Goal: Task Accomplishment & Management: Manage account settings

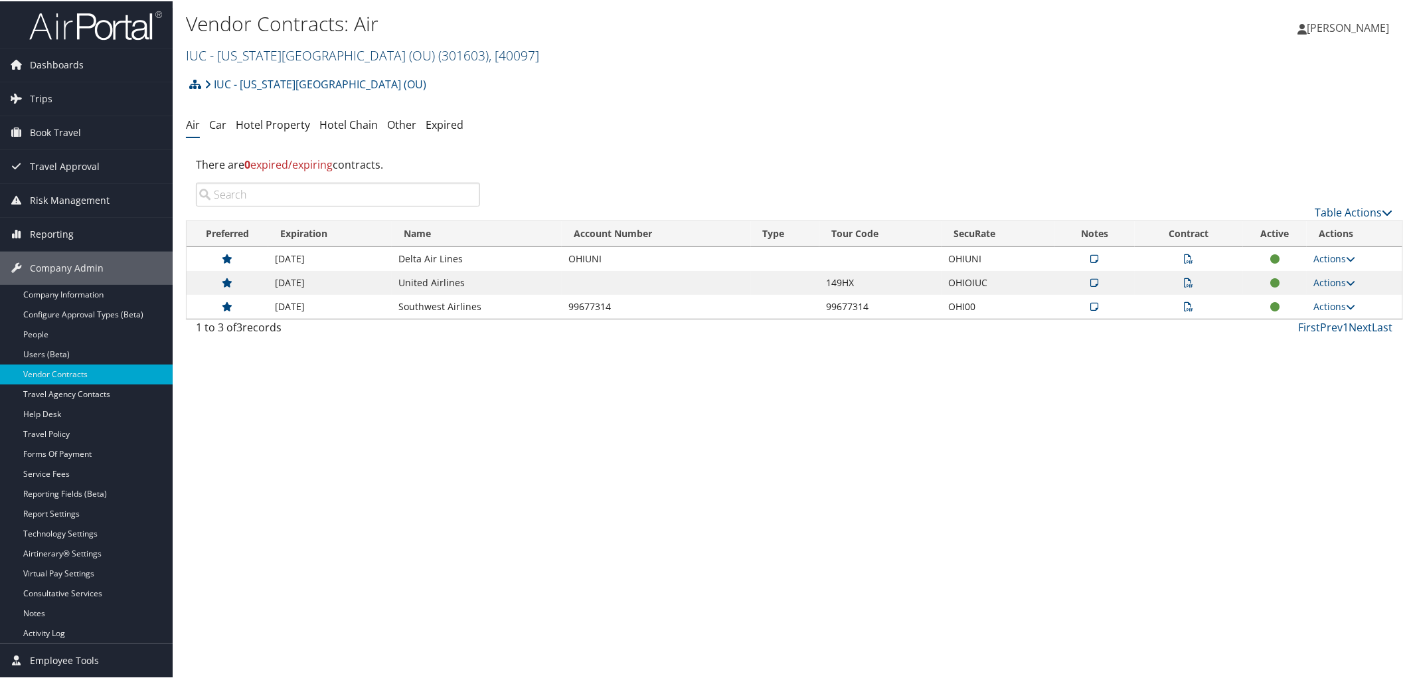
click at [294, 55] on link "IUC - Ohio University (OU) ( 301603 ) , [ 40097 ]" at bounding box center [362, 54] width 353 height 18
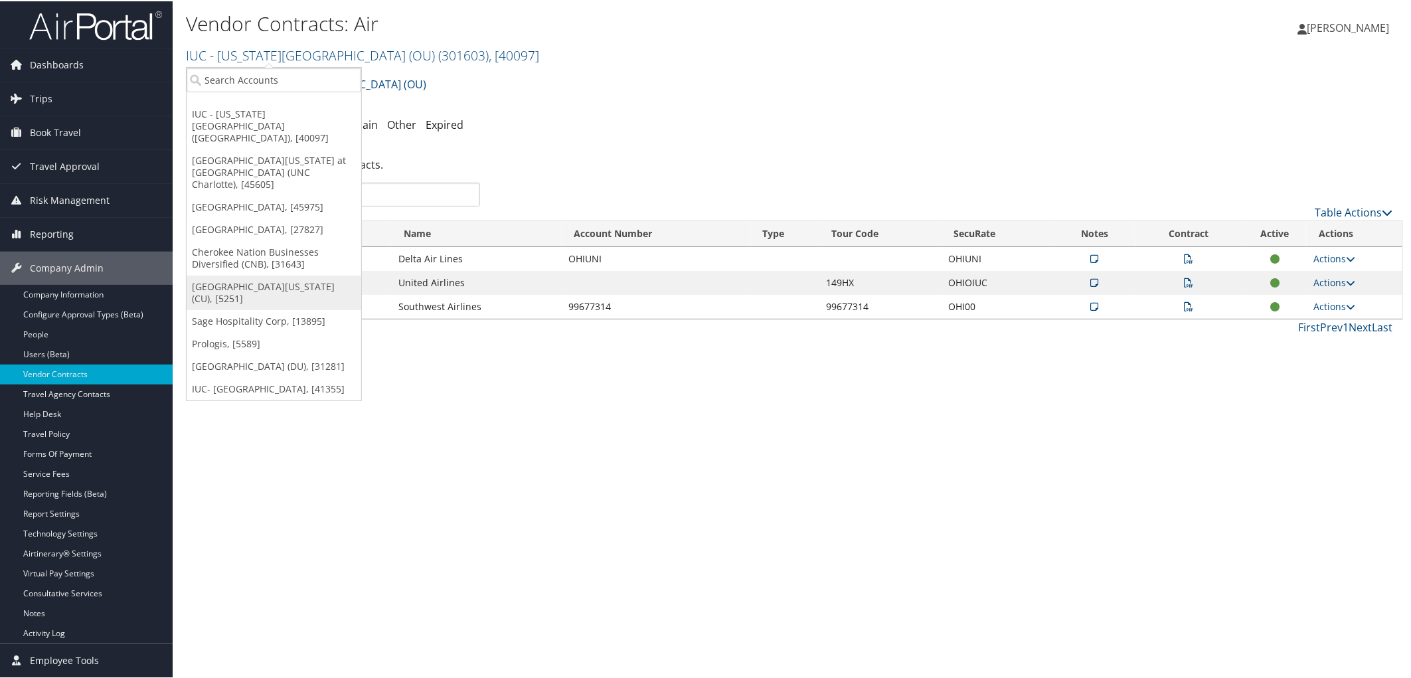
click at [266, 274] on link "University of Colorado (CU), [5251]" at bounding box center [274, 291] width 175 height 35
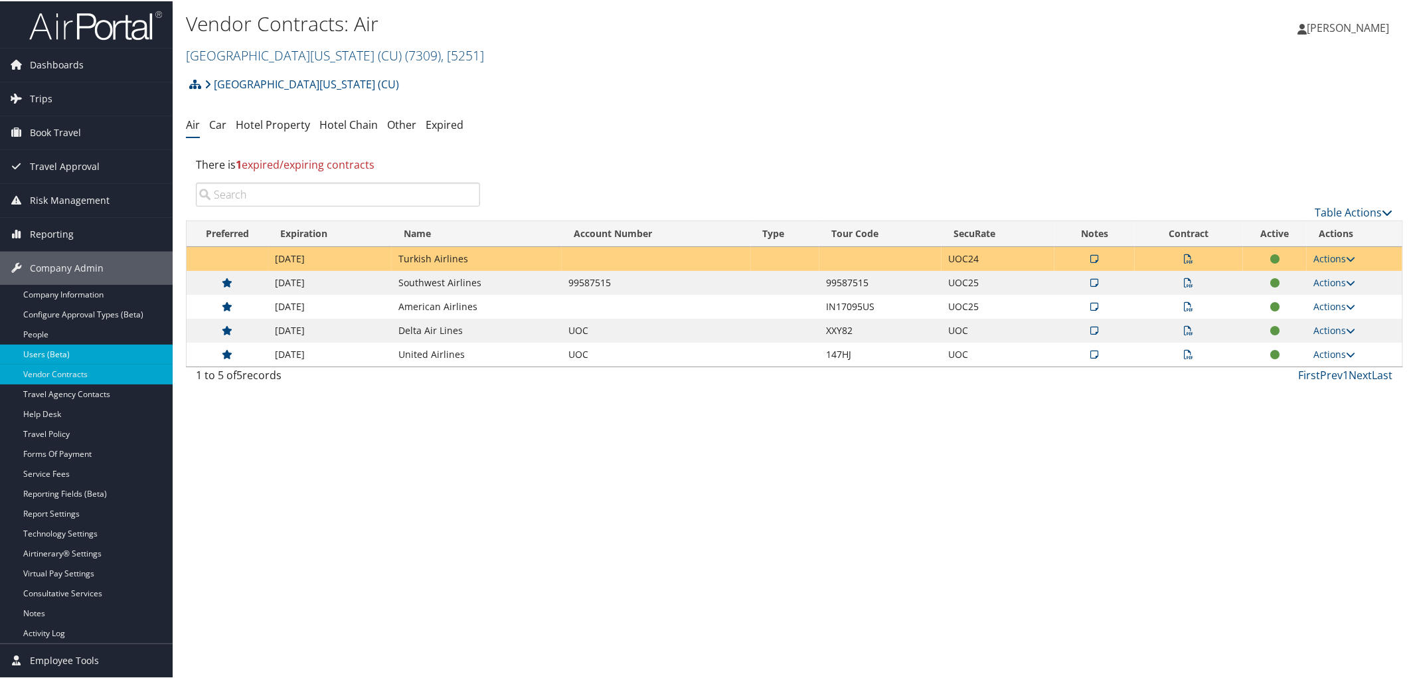
click at [88, 356] on link "Users (Beta)" at bounding box center [86, 353] width 173 height 20
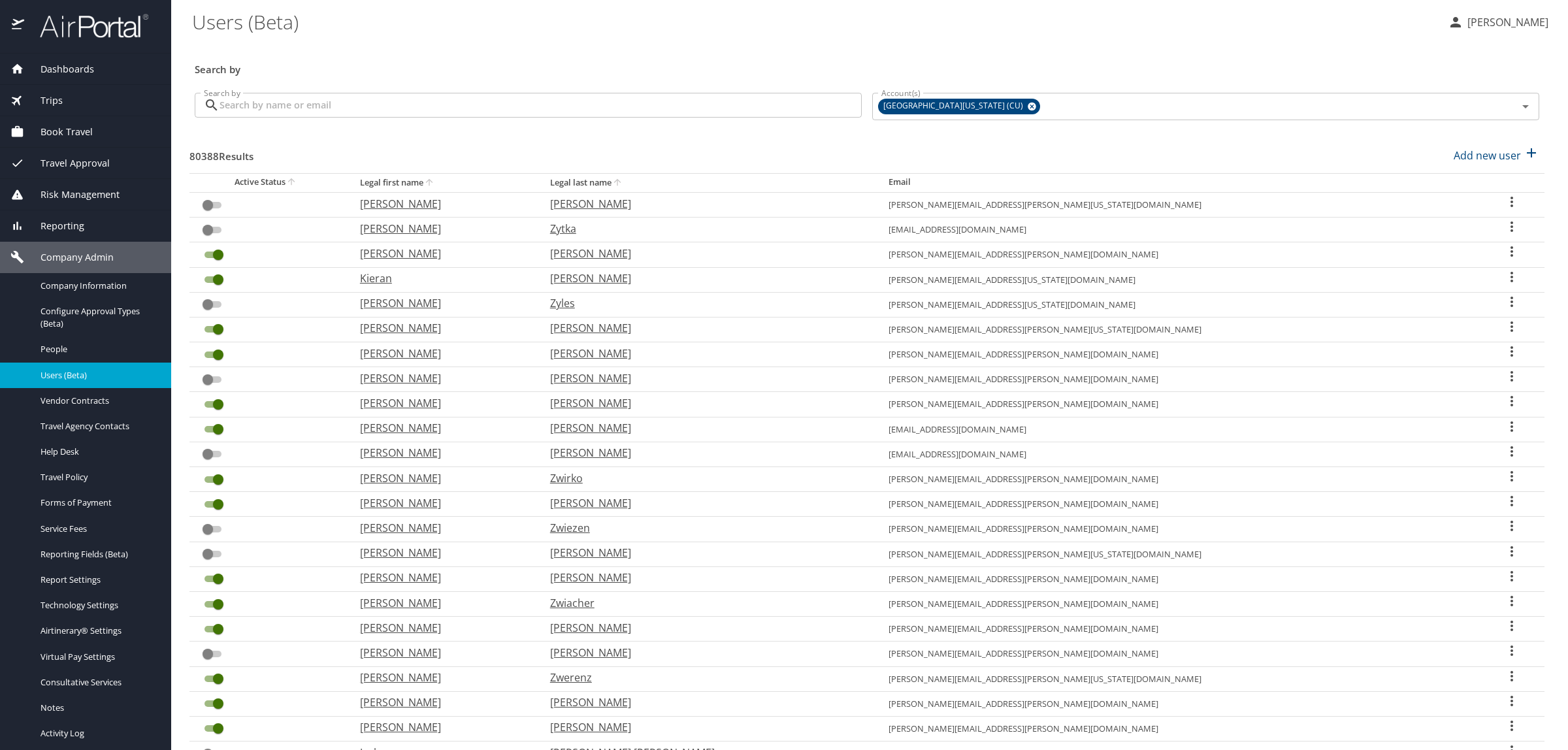
click at [443, 111] on input "Search by" at bounding box center [540, 104] width 642 height 25
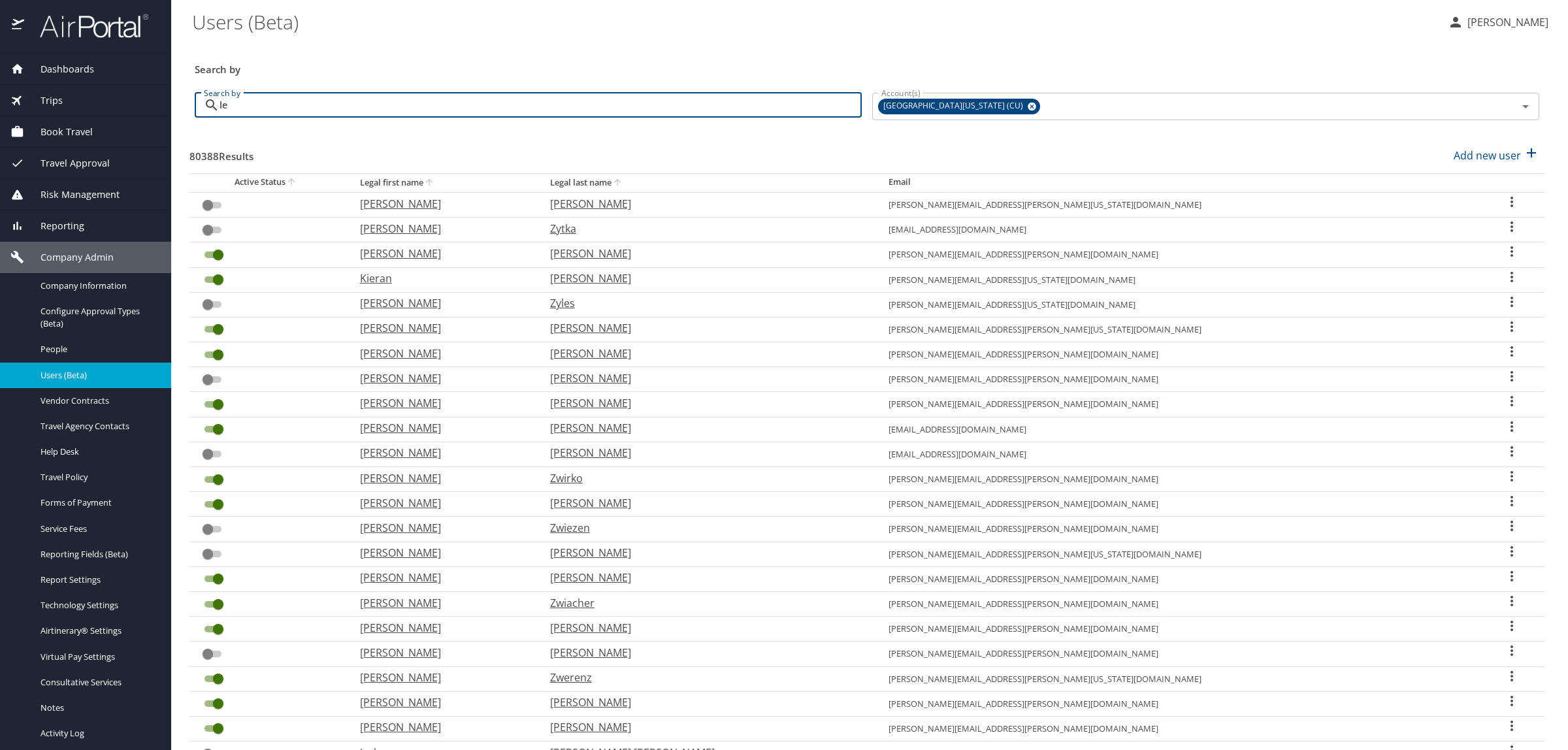
type input "lee"
checkbox input "true"
checkbox input "false"
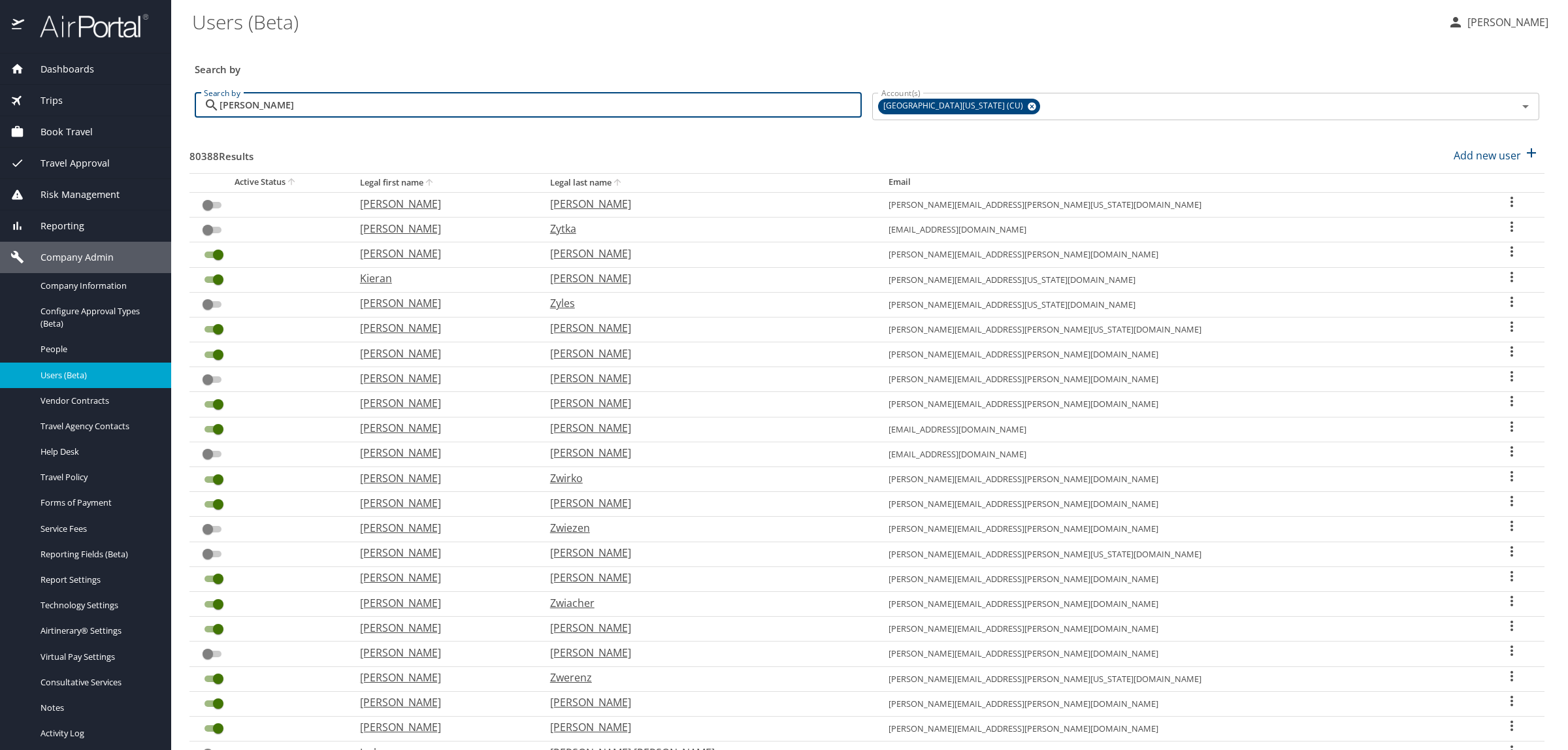
checkbox input "true"
checkbox input "false"
checkbox input "true"
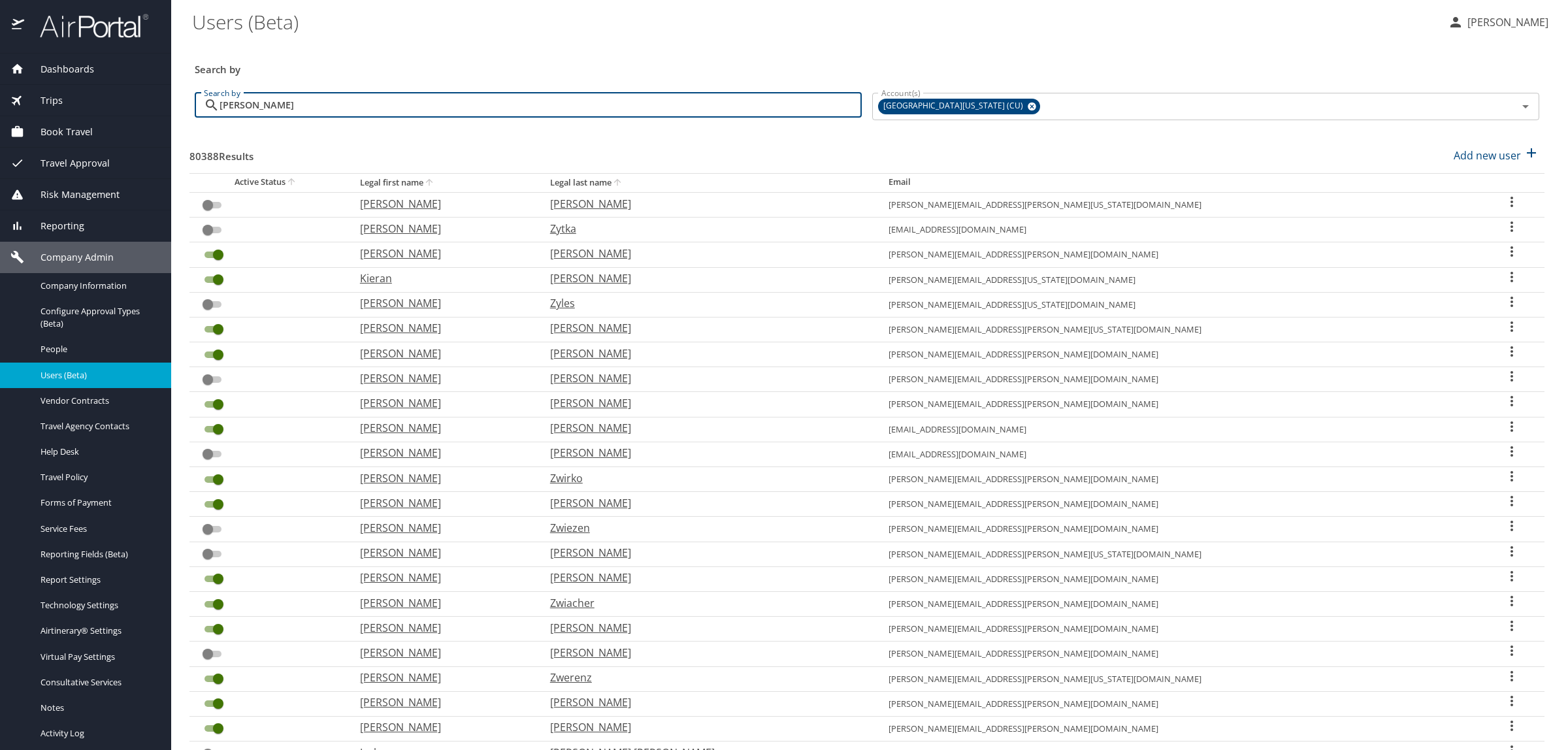
checkbox input "false"
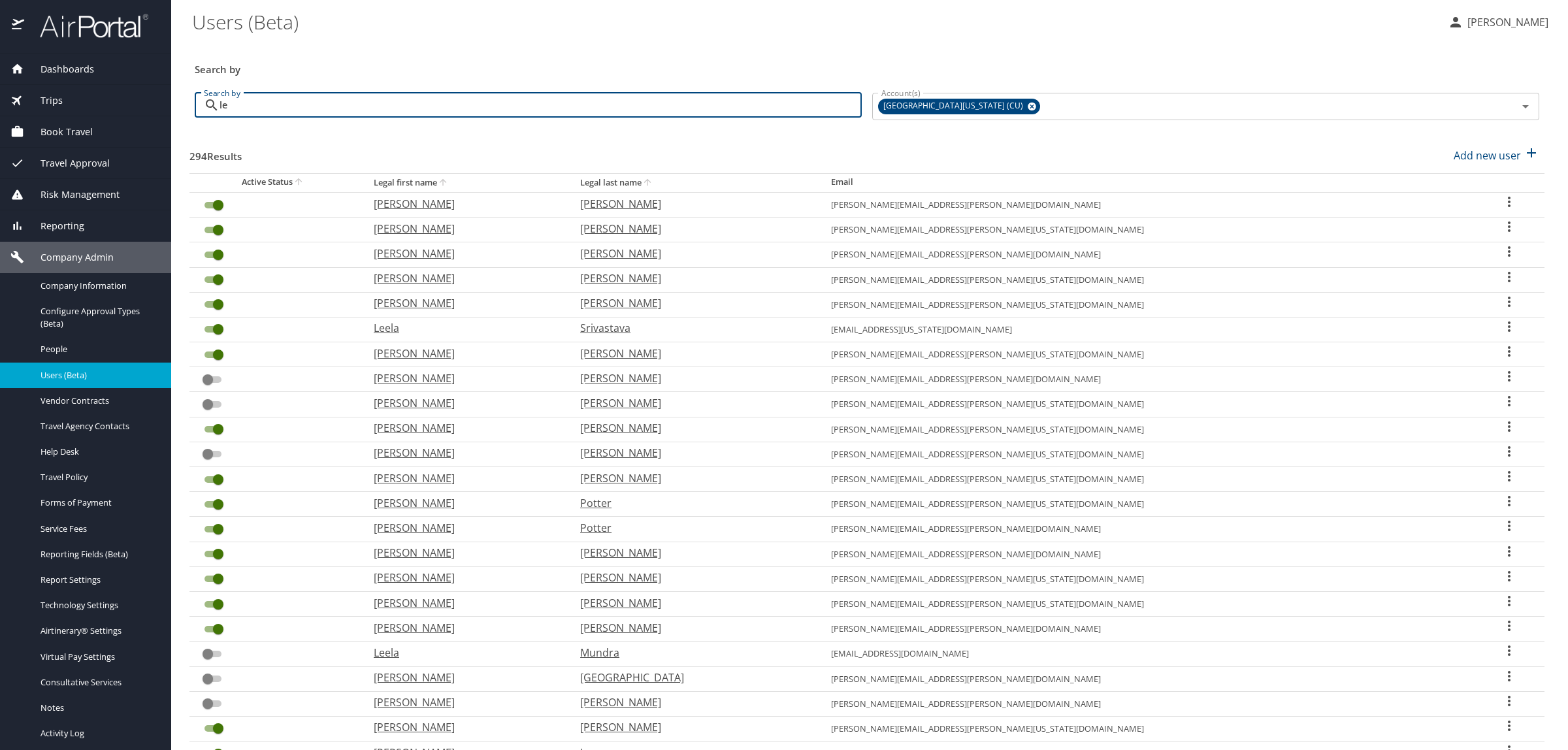
type input "l"
checkbox input "false"
checkbox input "true"
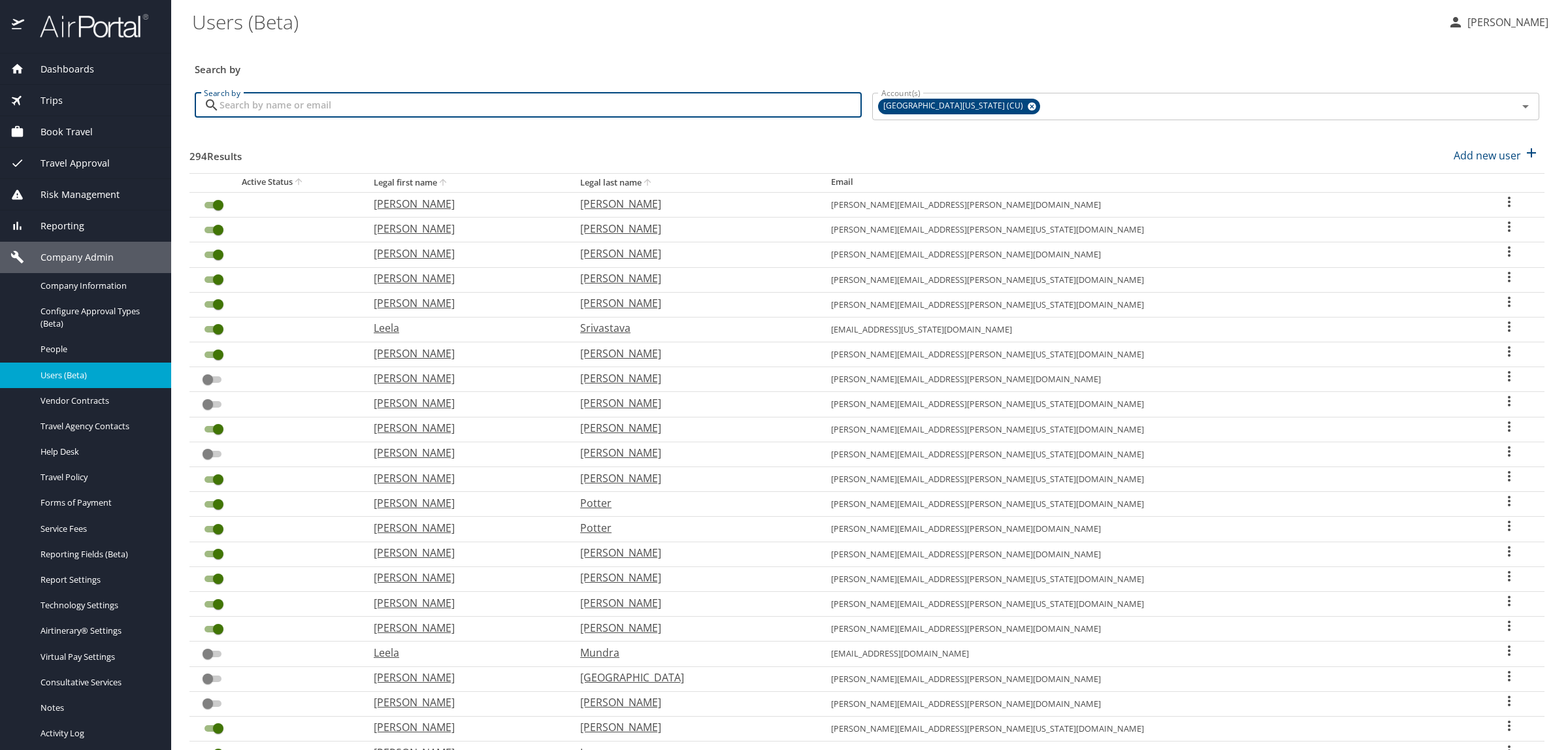
checkbox input "false"
checkbox input "true"
checkbox input "false"
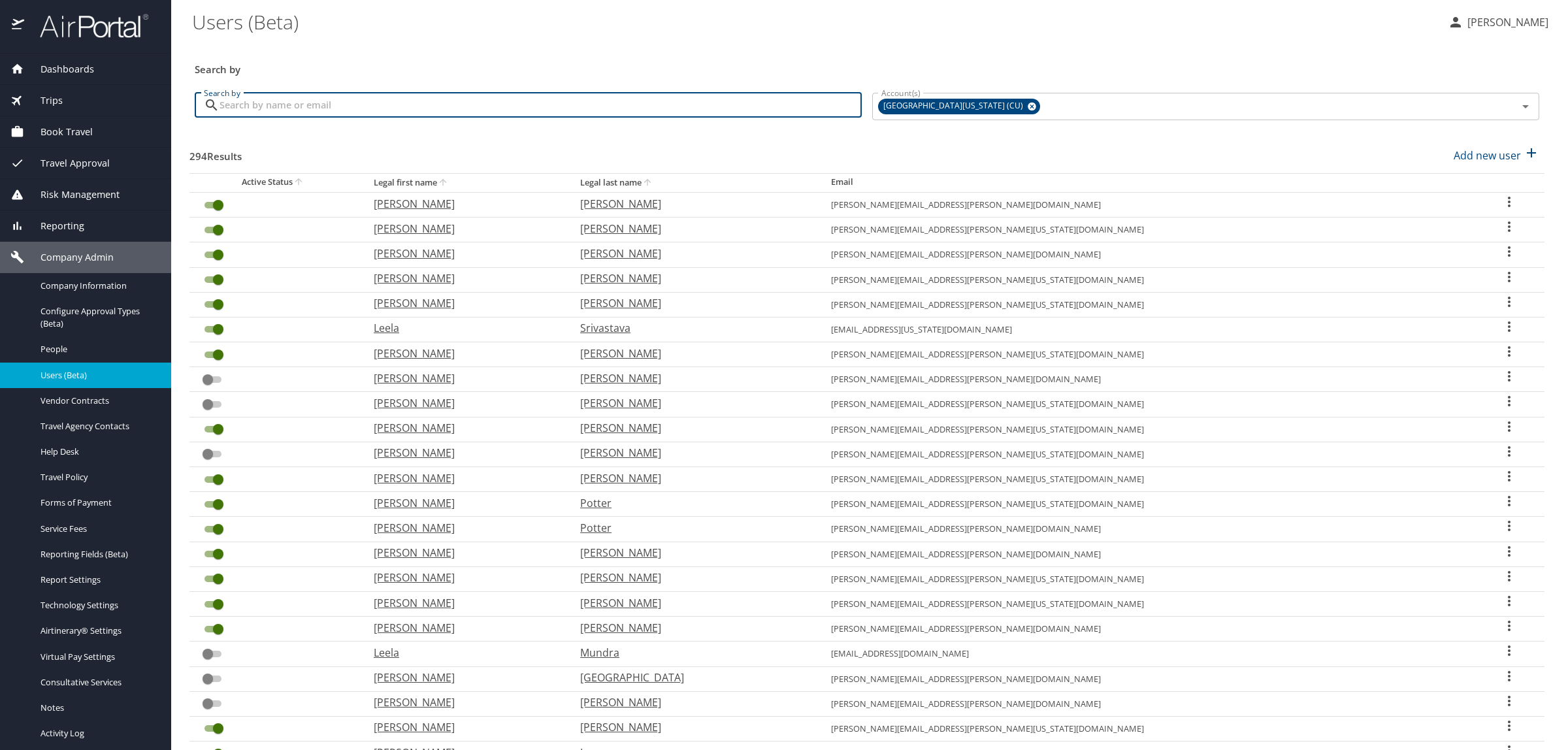
checkbox input "true"
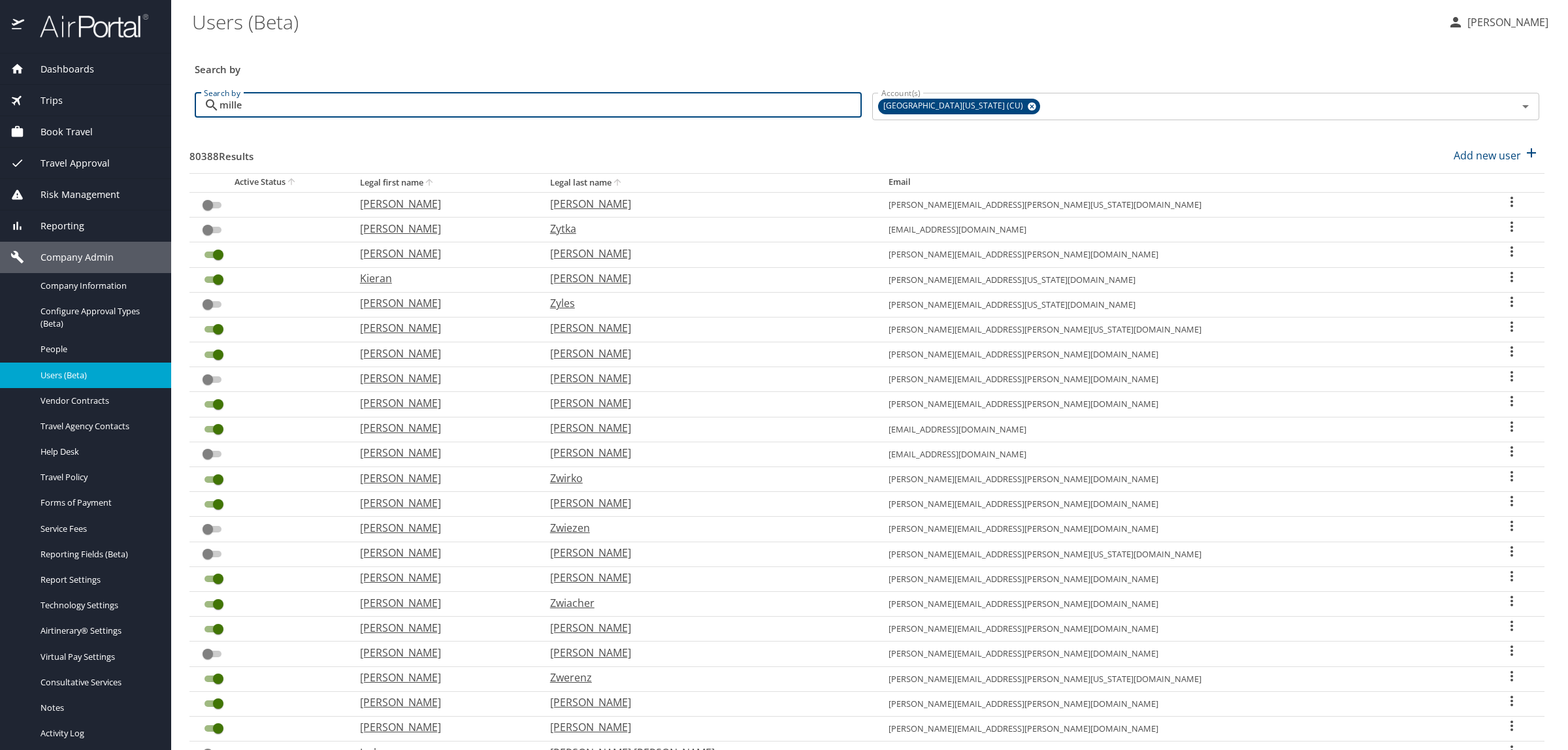
type input "miller"
checkbox input "true"
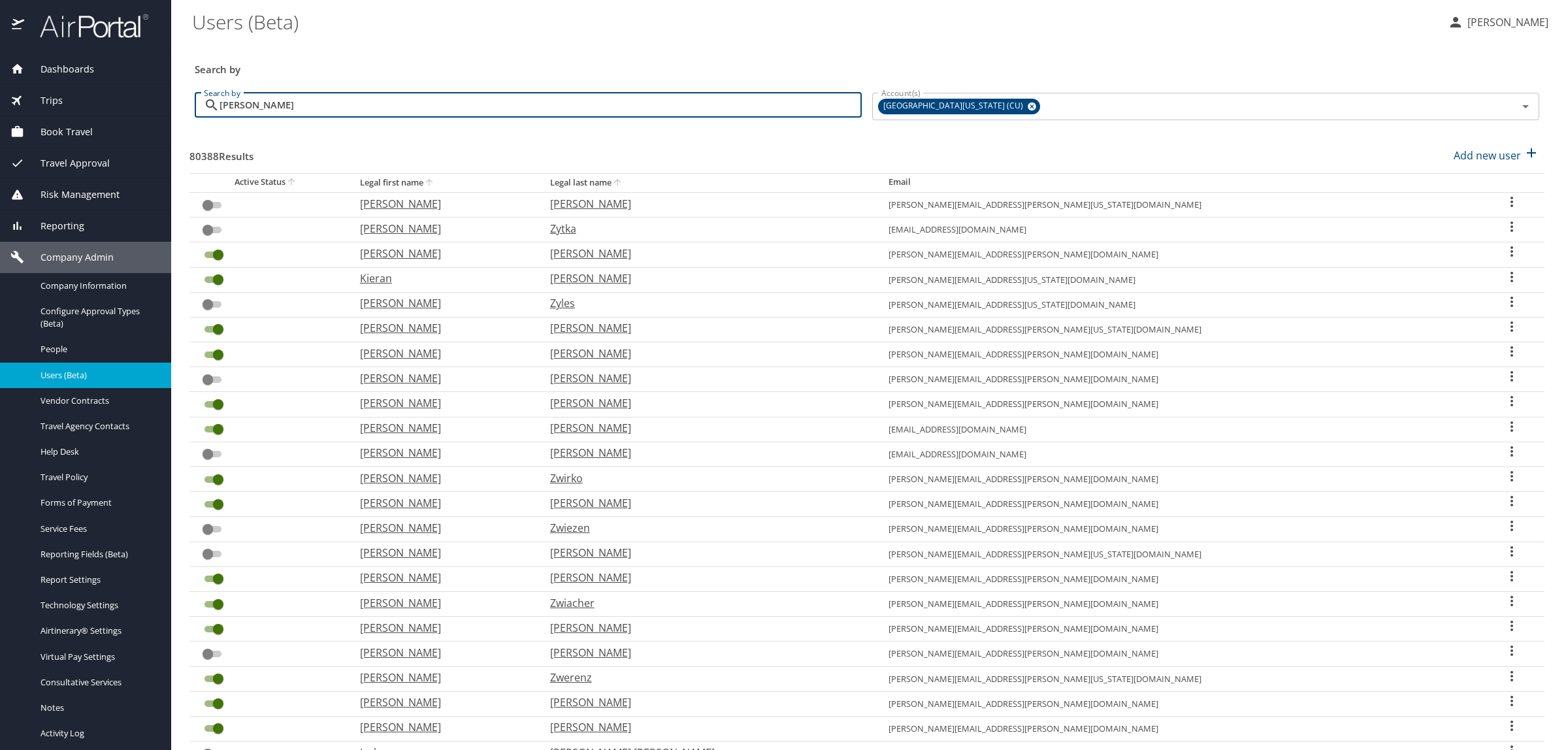
checkbox input "true"
checkbox input "false"
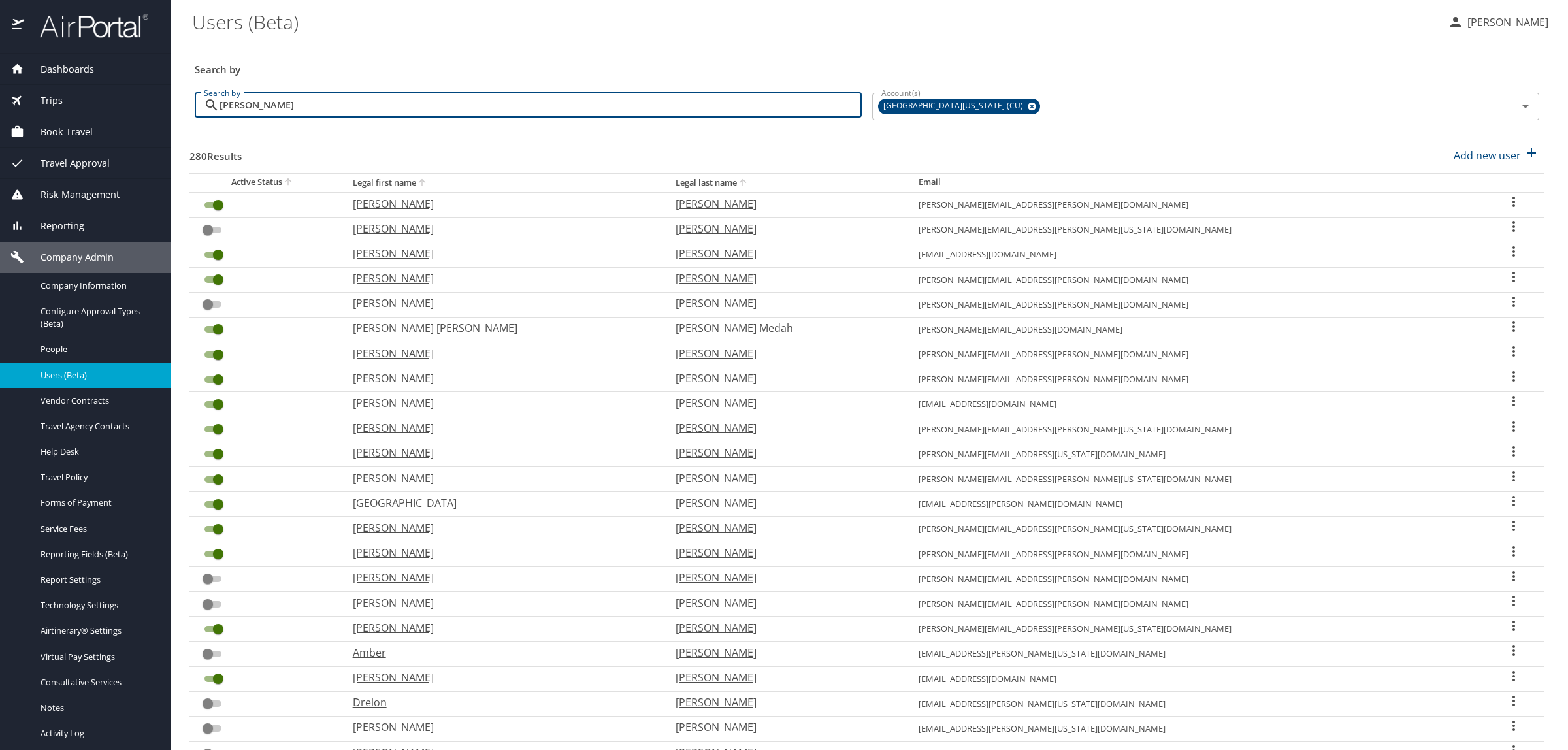
type input "miller"
click at [427, 183] on icon "sort" at bounding box center [422, 182] width 11 height 11
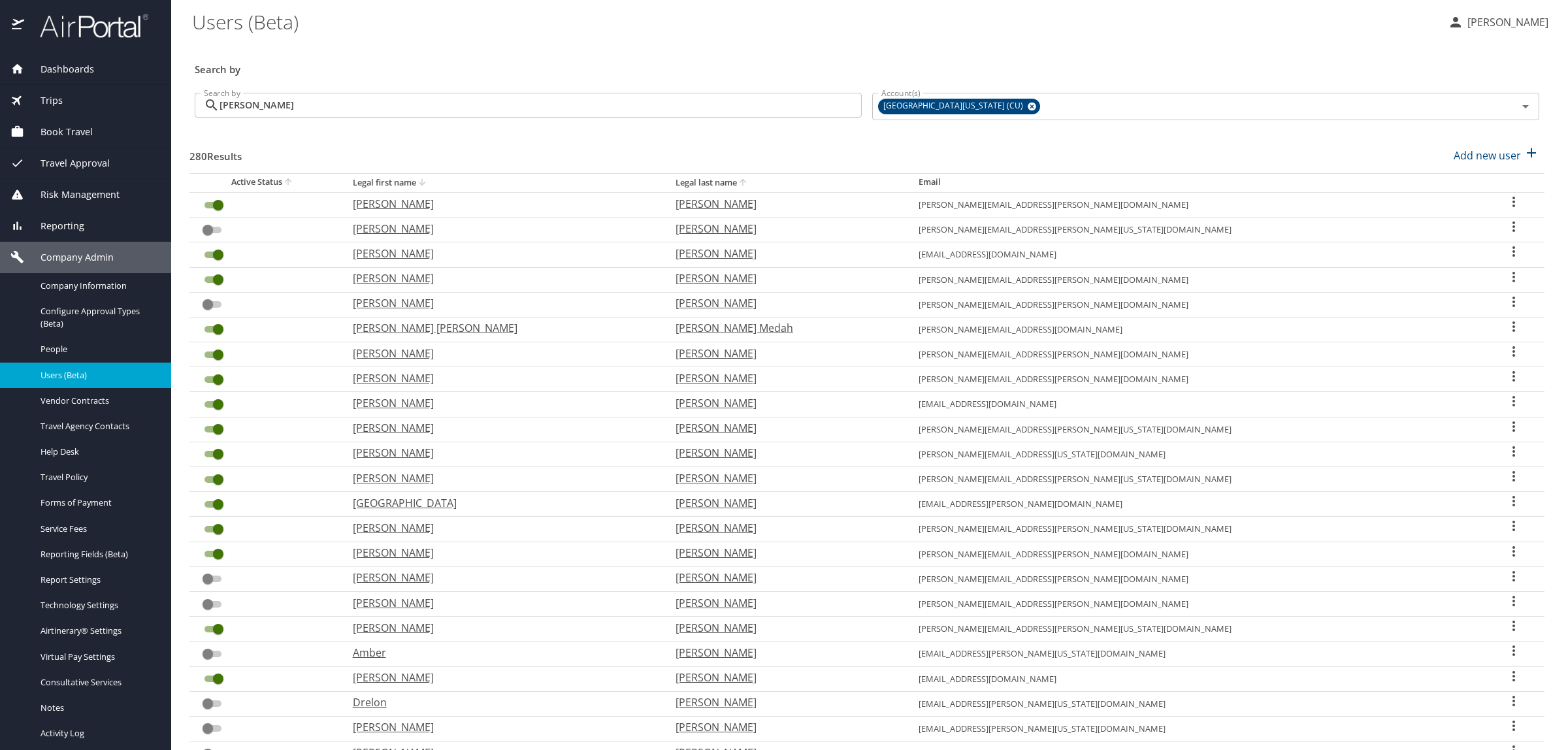
checkbox input "true"
checkbox input "false"
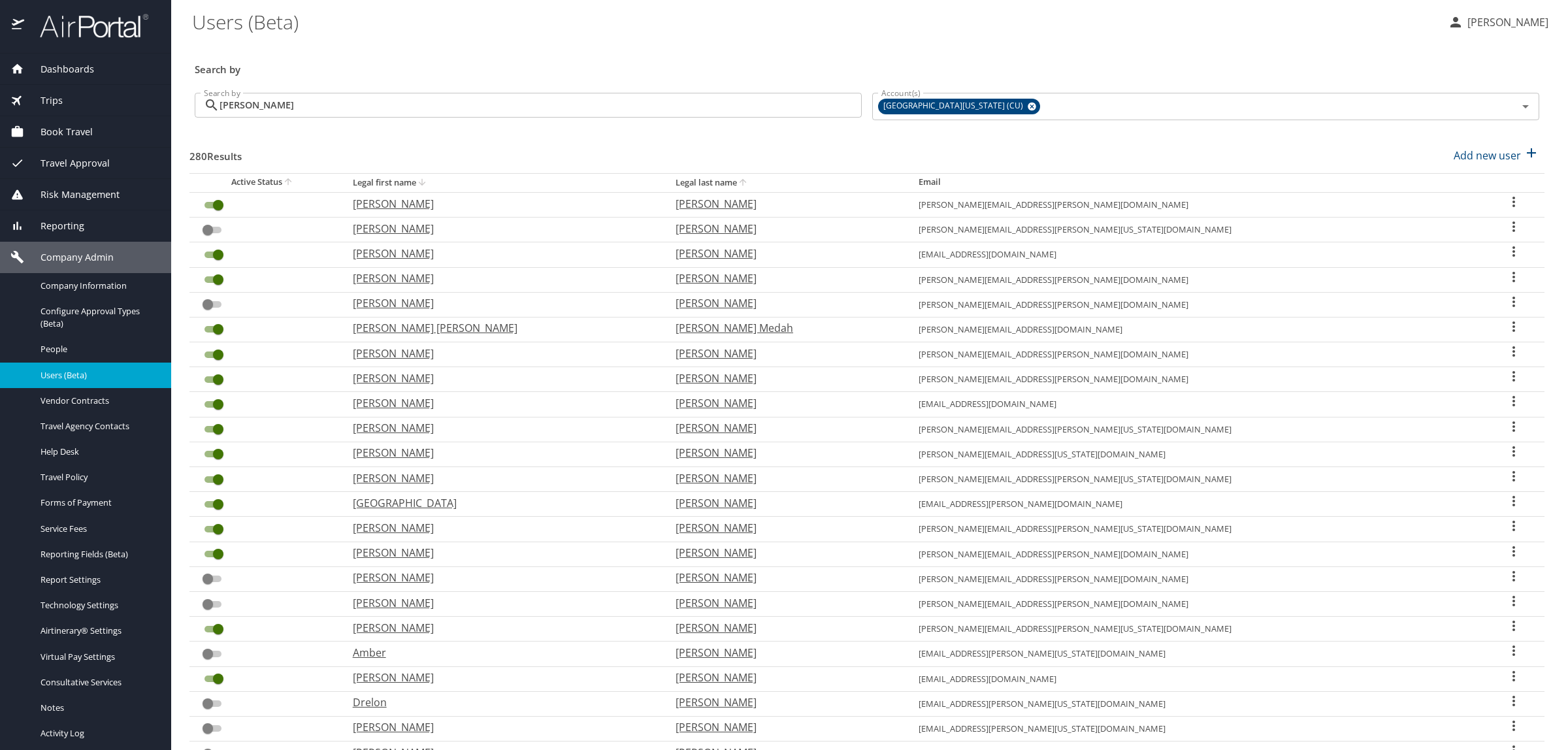
checkbox input "false"
checkbox input "true"
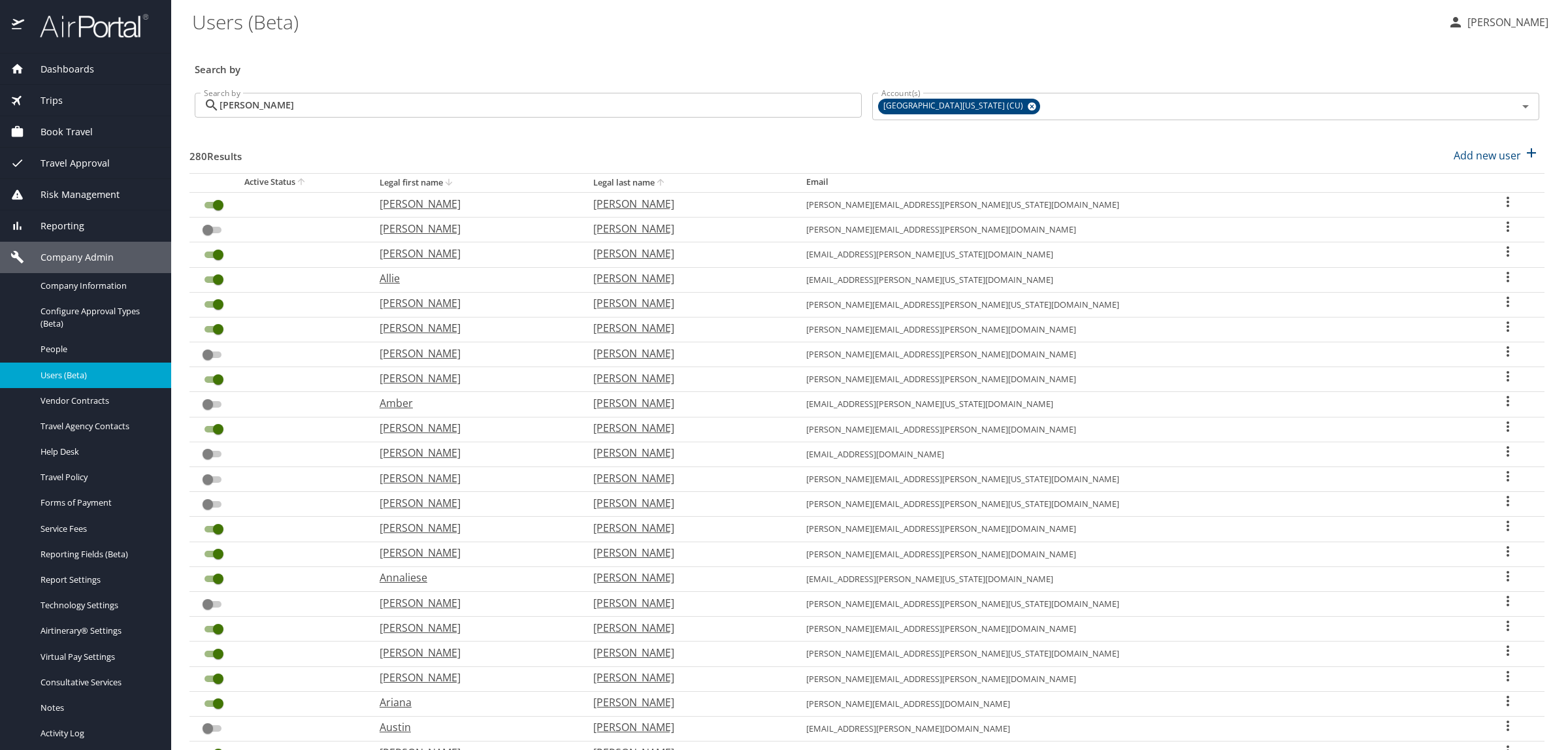
scroll to position [141, 0]
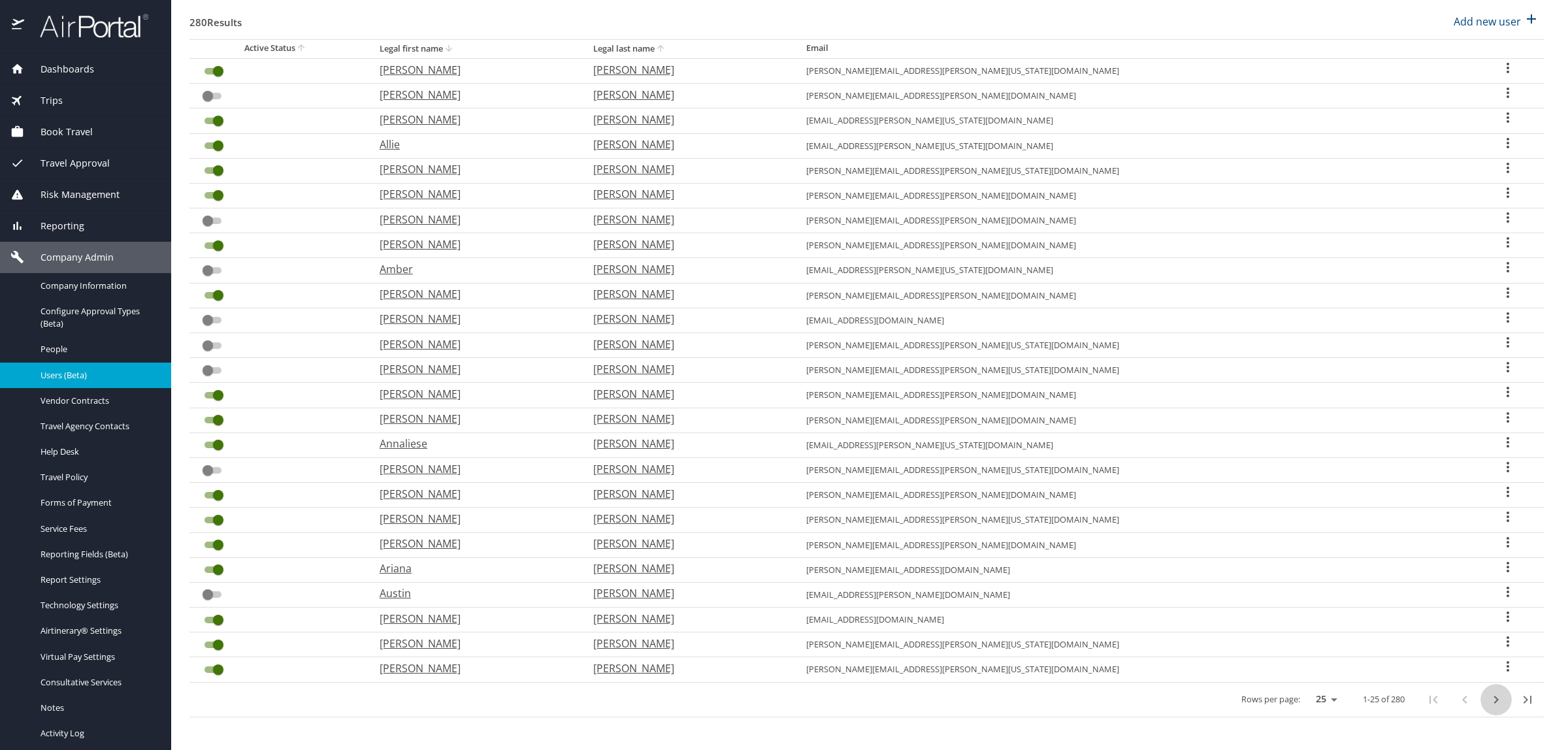
click at [1488, 705] on icon "next page" at bounding box center [1496, 700] width 16 height 16
checkbox input "true"
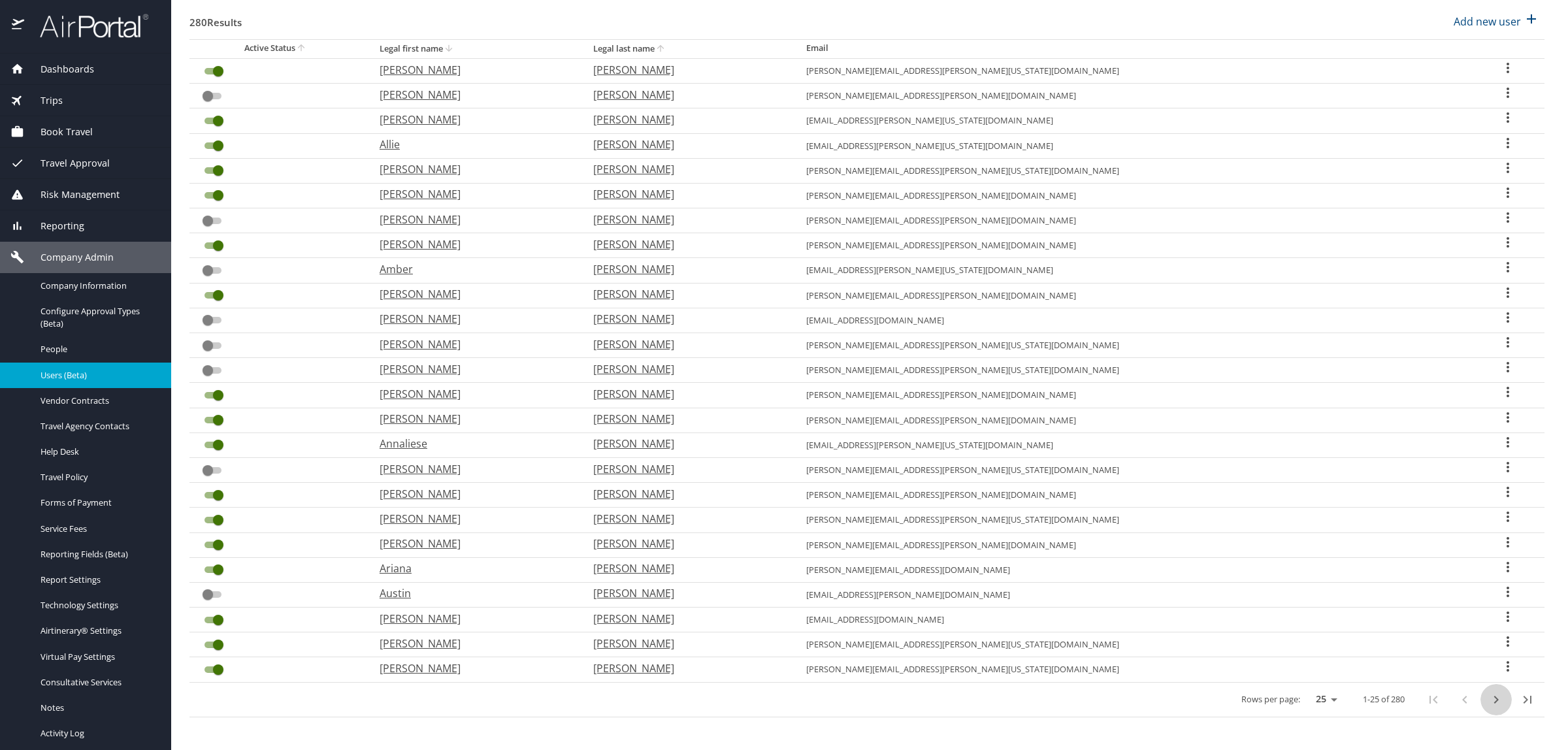
checkbox input "true"
checkbox input "false"
checkbox input "true"
checkbox input "false"
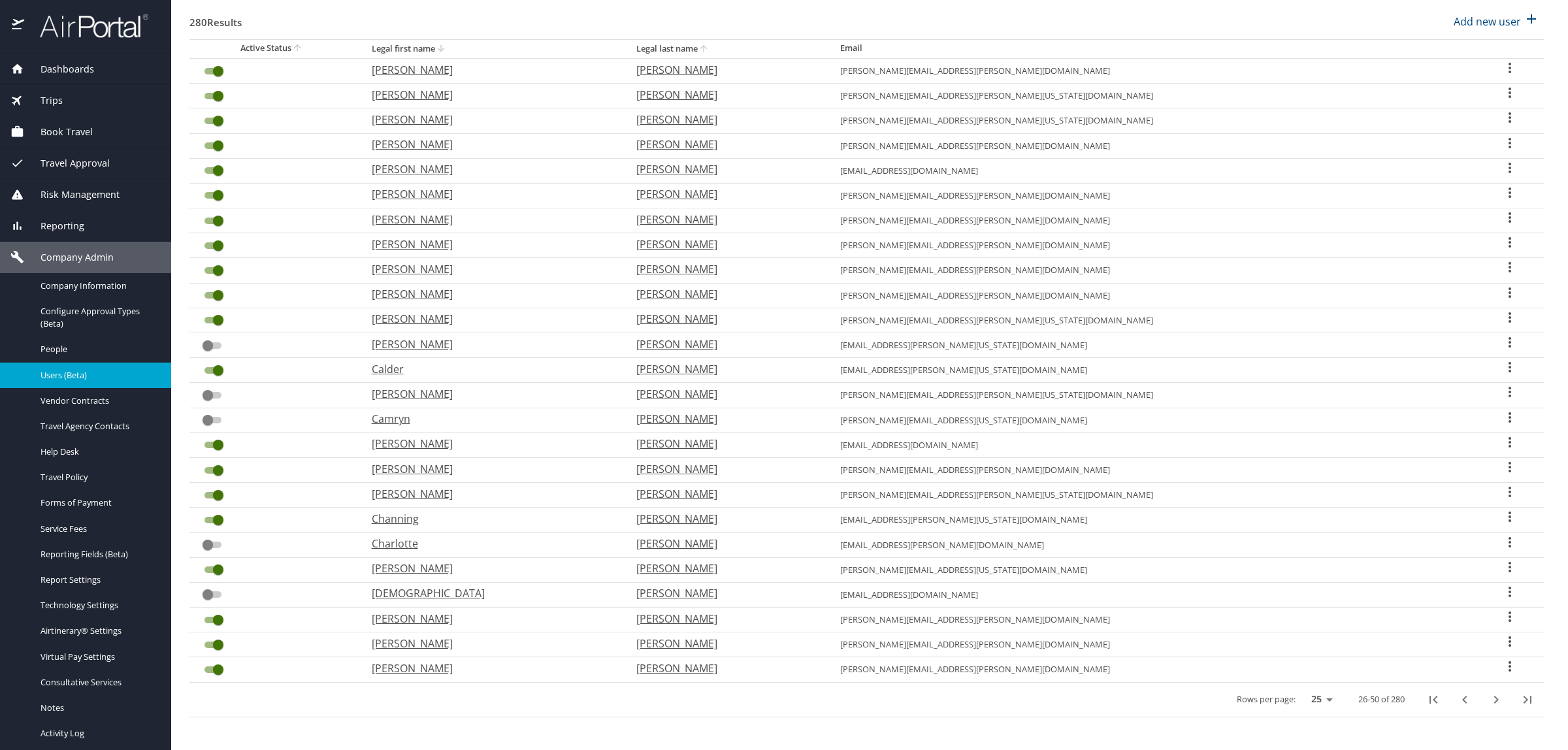
click at [1488, 705] on icon "next page" at bounding box center [1496, 700] width 16 height 16
checkbox input "false"
checkbox input "true"
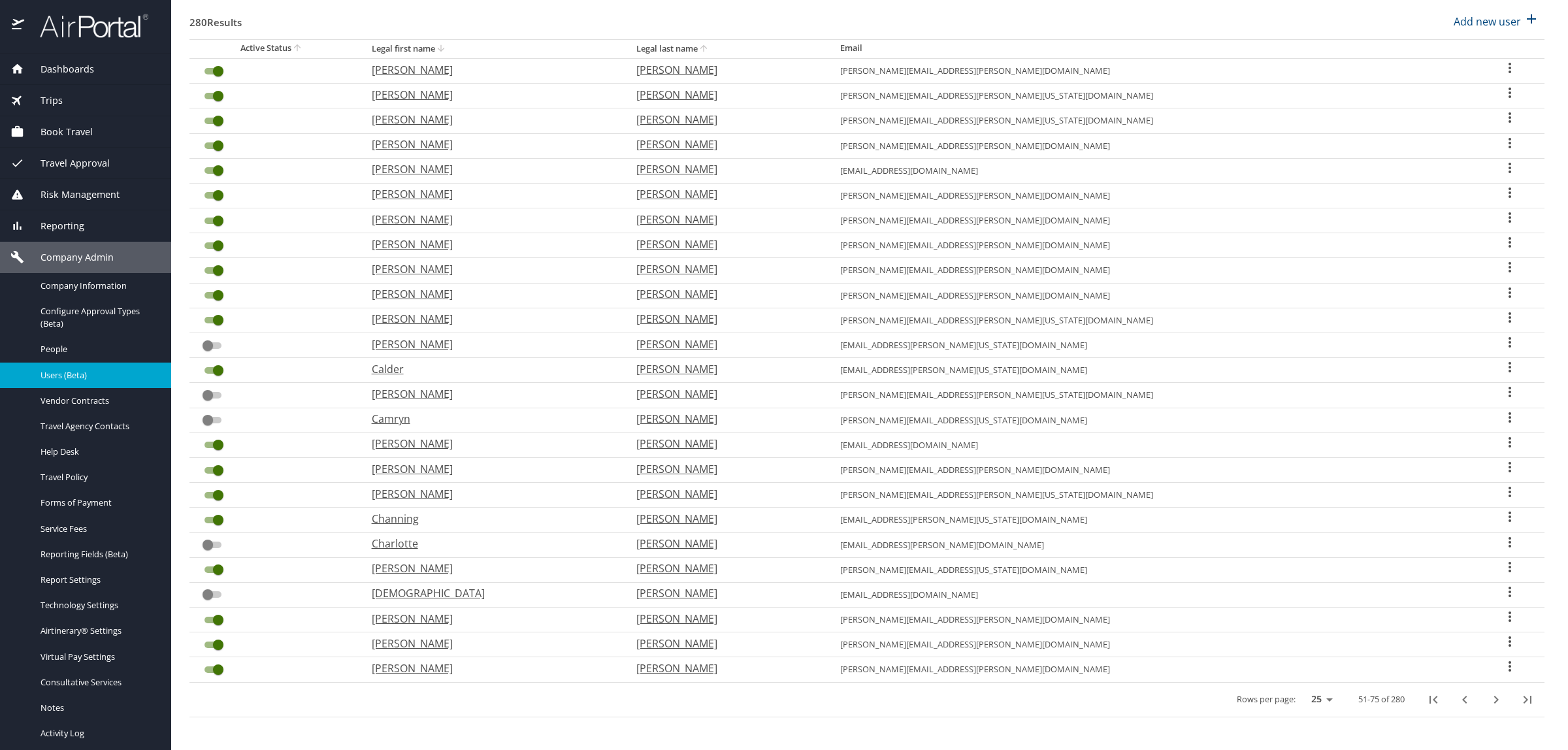
checkbox input "true"
checkbox input "false"
checkbox input "true"
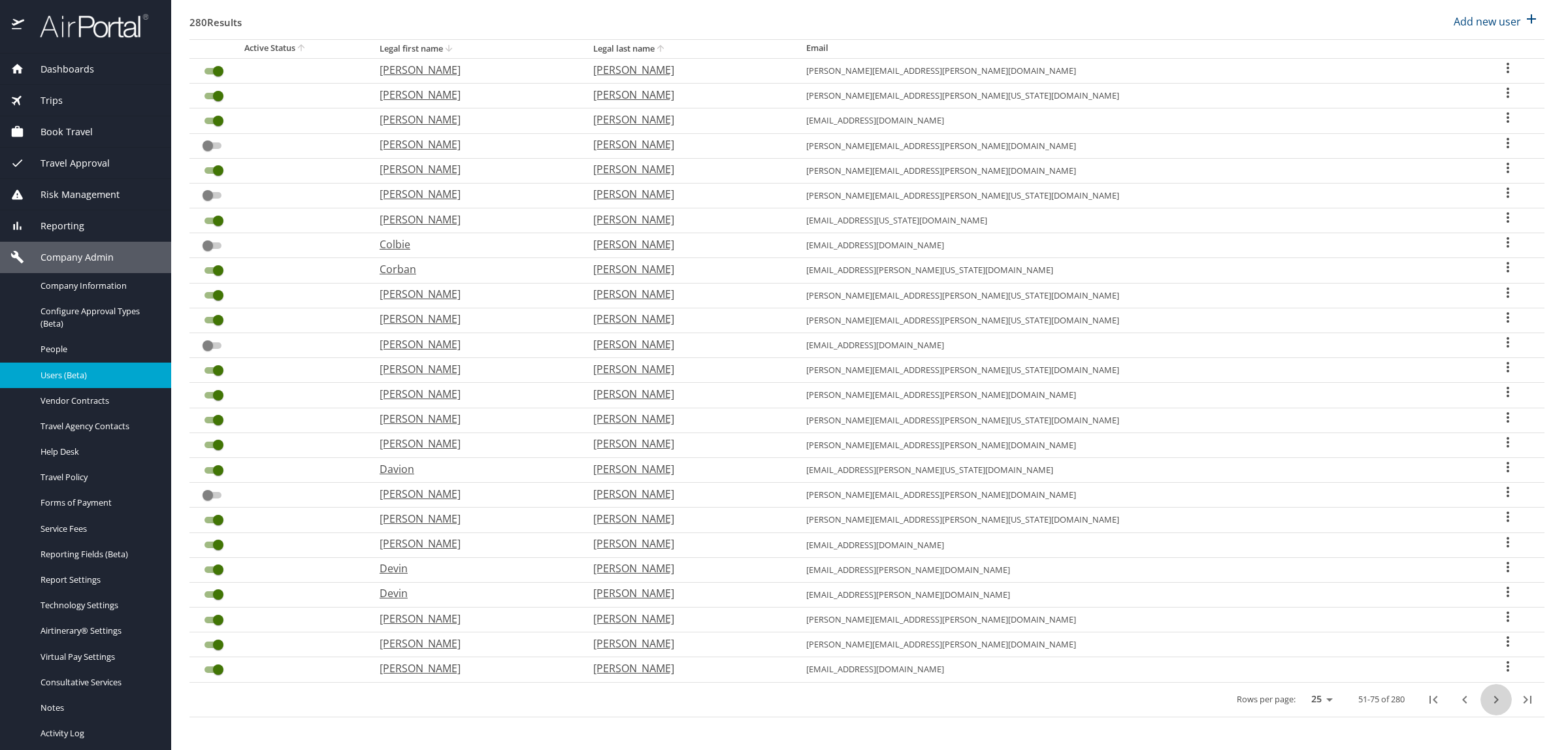
click at [1488, 702] on icon "next page" at bounding box center [1496, 700] width 16 height 16
checkbox input "false"
checkbox input "true"
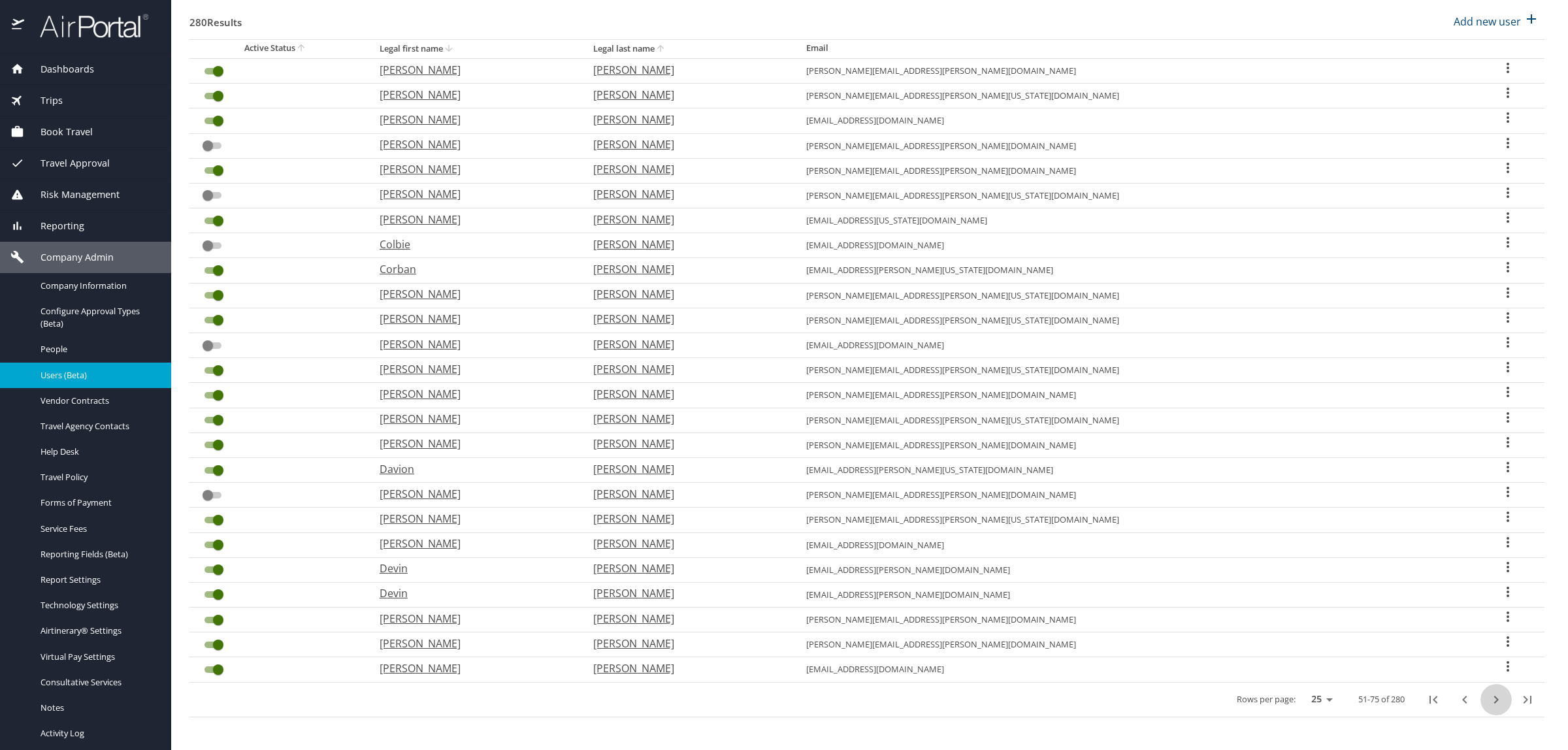
checkbox input "true"
checkbox input "false"
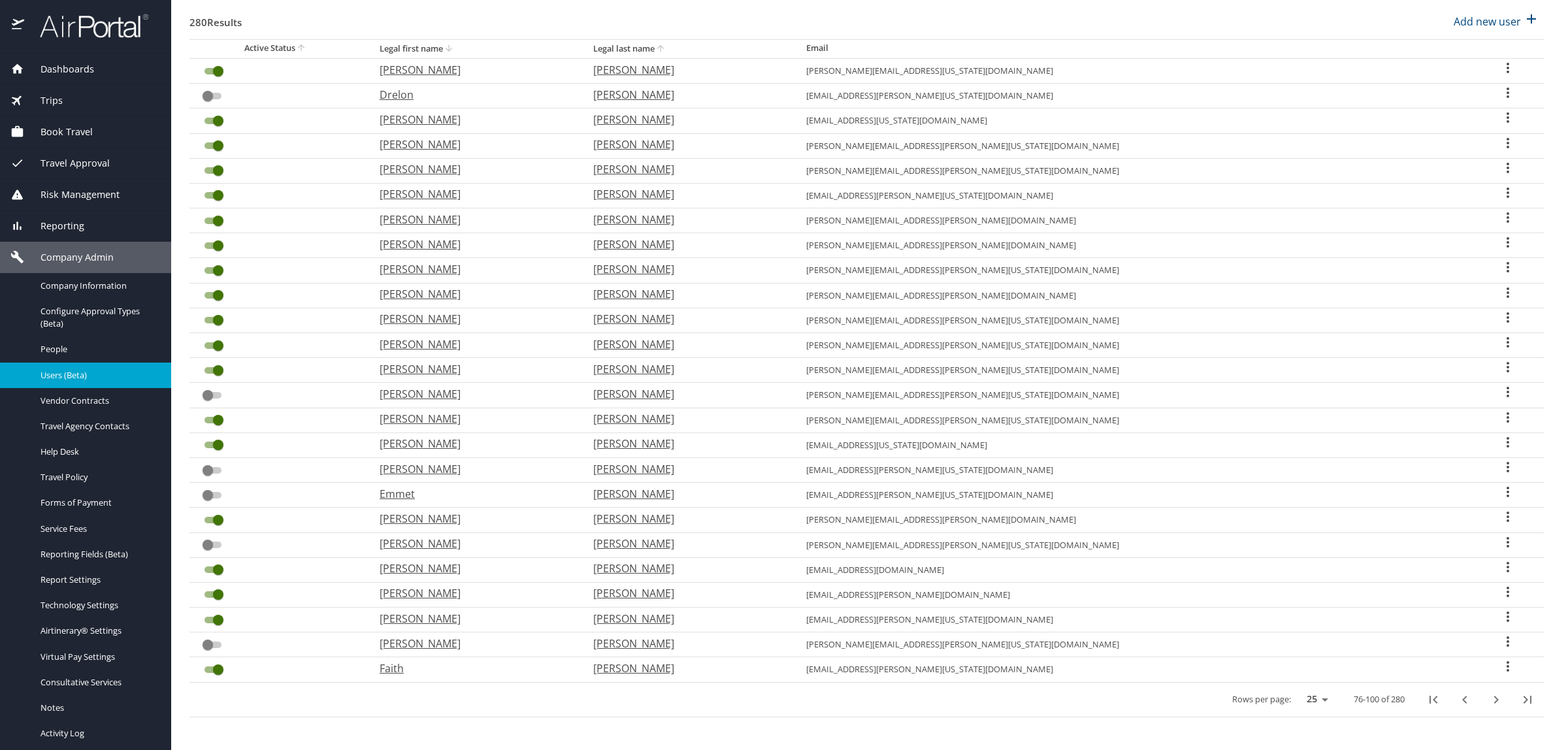
click at [1488, 702] on icon "next page" at bounding box center [1496, 700] width 16 height 16
checkbox input "false"
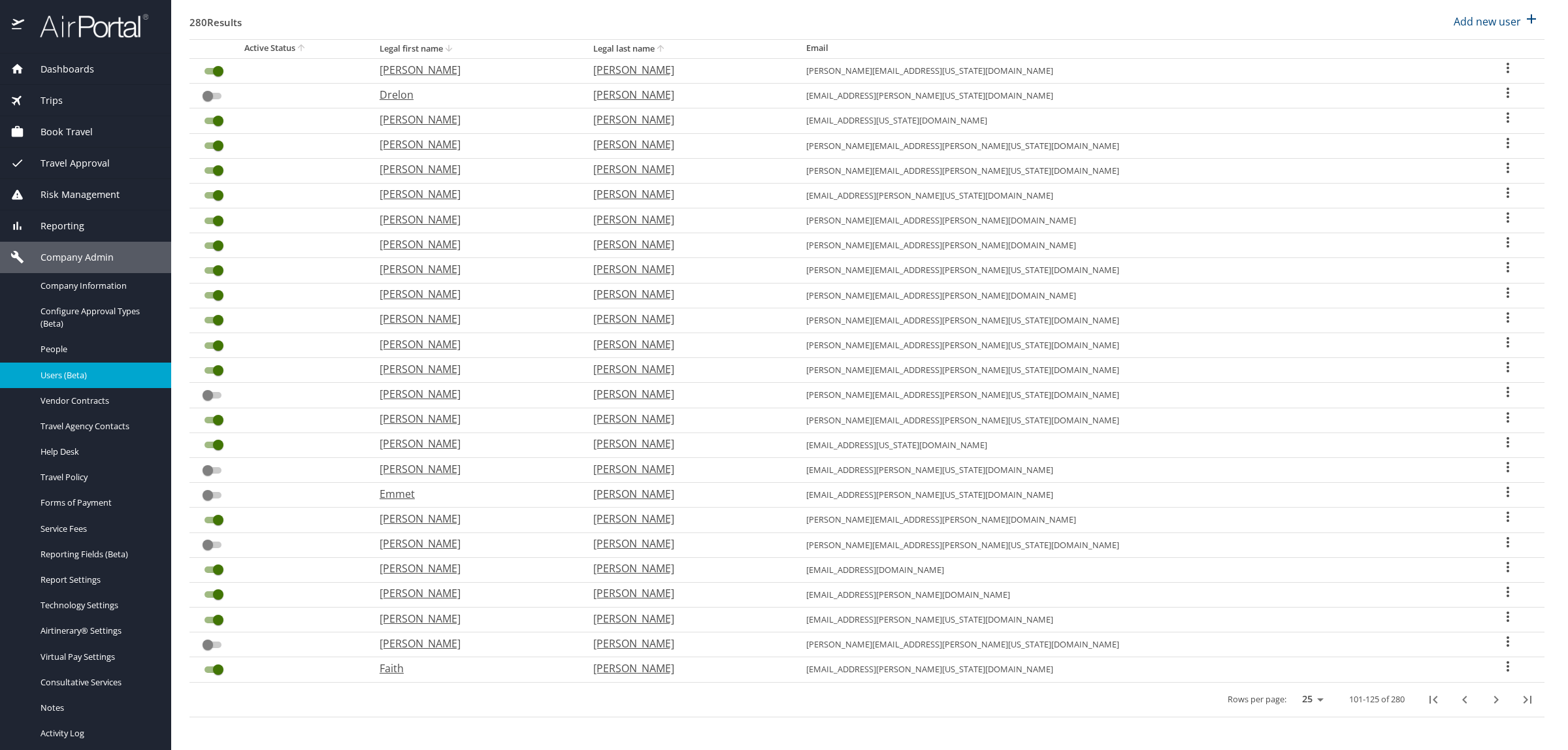
checkbox input "false"
checkbox input "true"
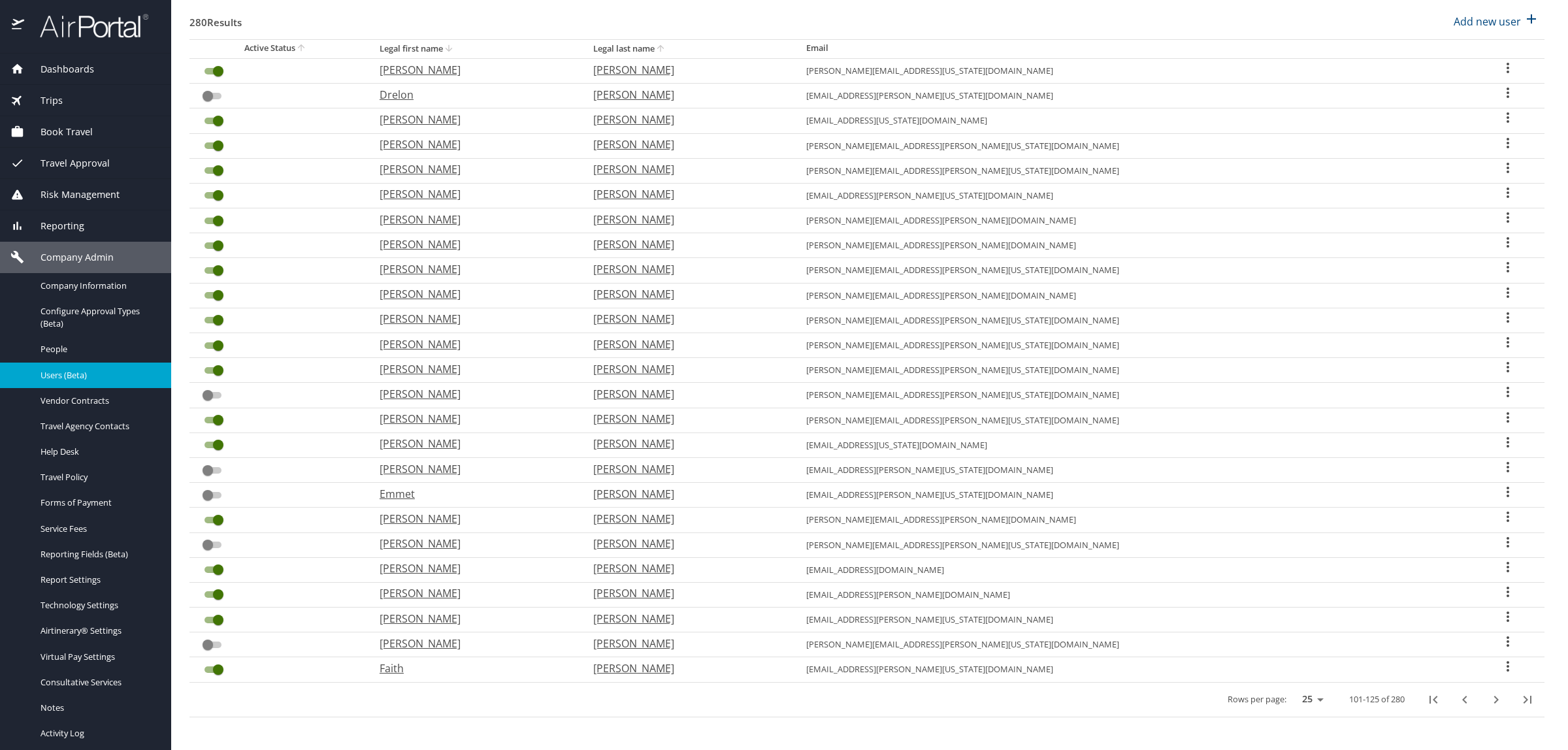
checkbox input "false"
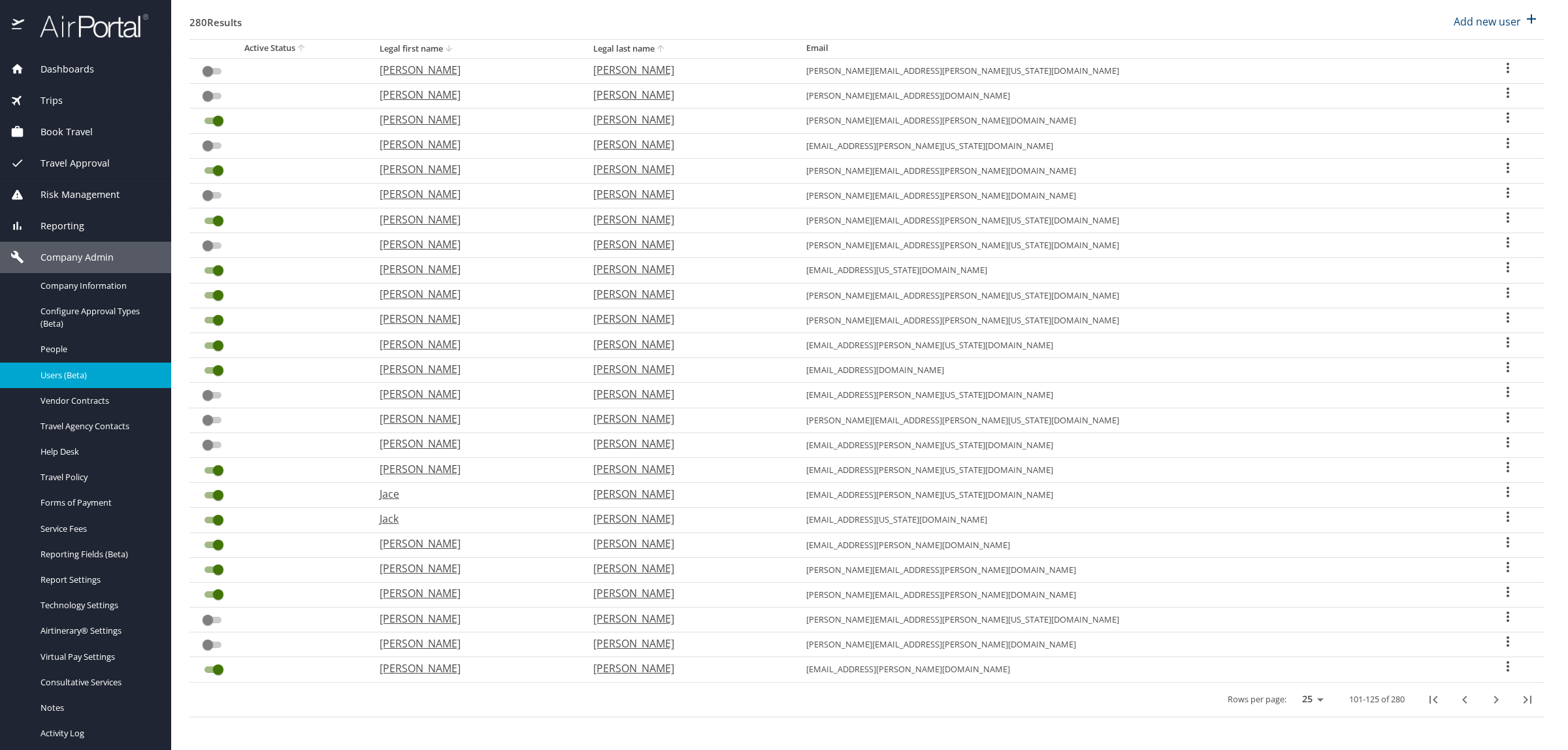
click at [1488, 700] on icon "next page" at bounding box center [1496, 700] width 16 height 16
checkbox input "true"
checkbox input "false"
checkbox input "true"
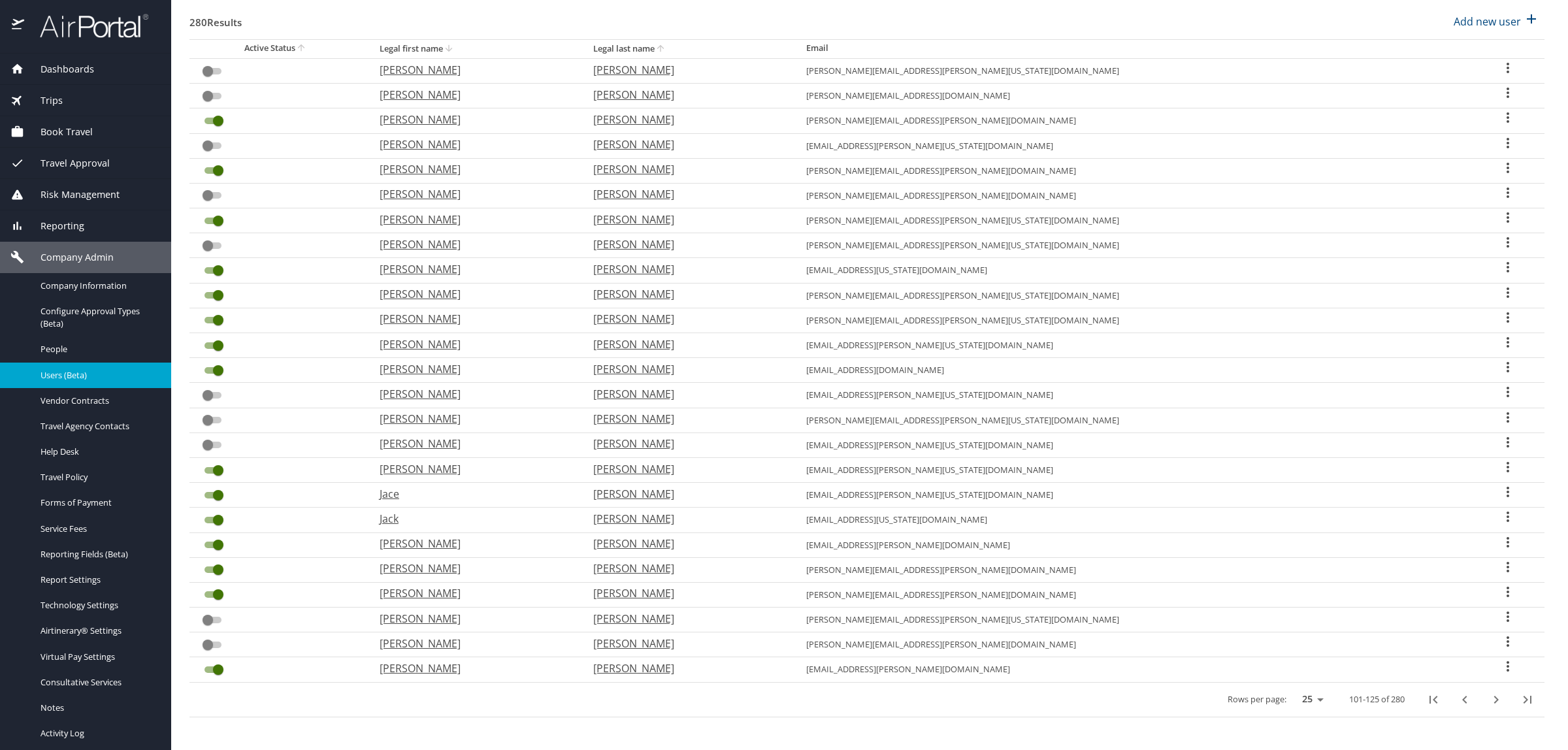
checkbox input "false"
checkbox input "true"
checkbox input "false"
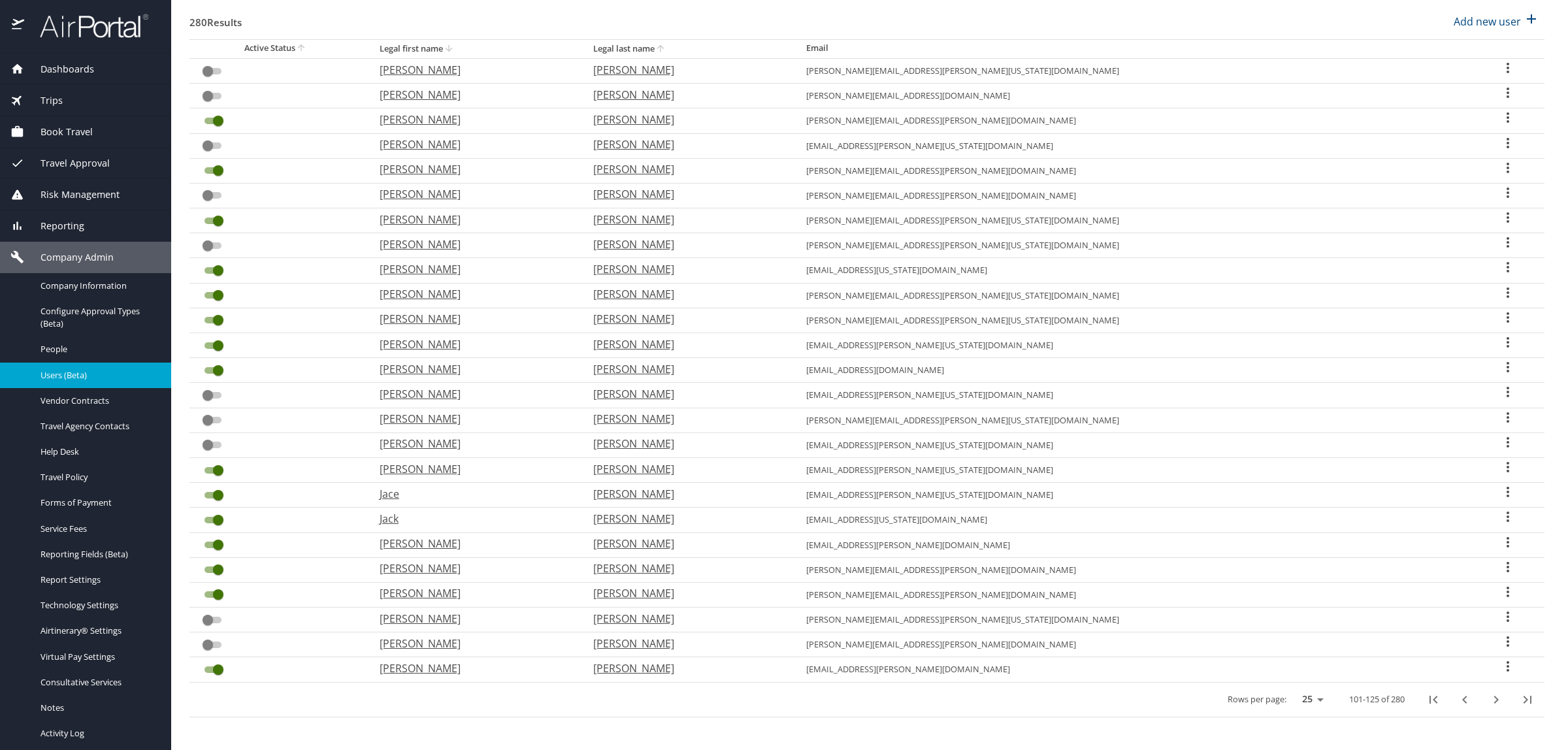
checkbox input "true"
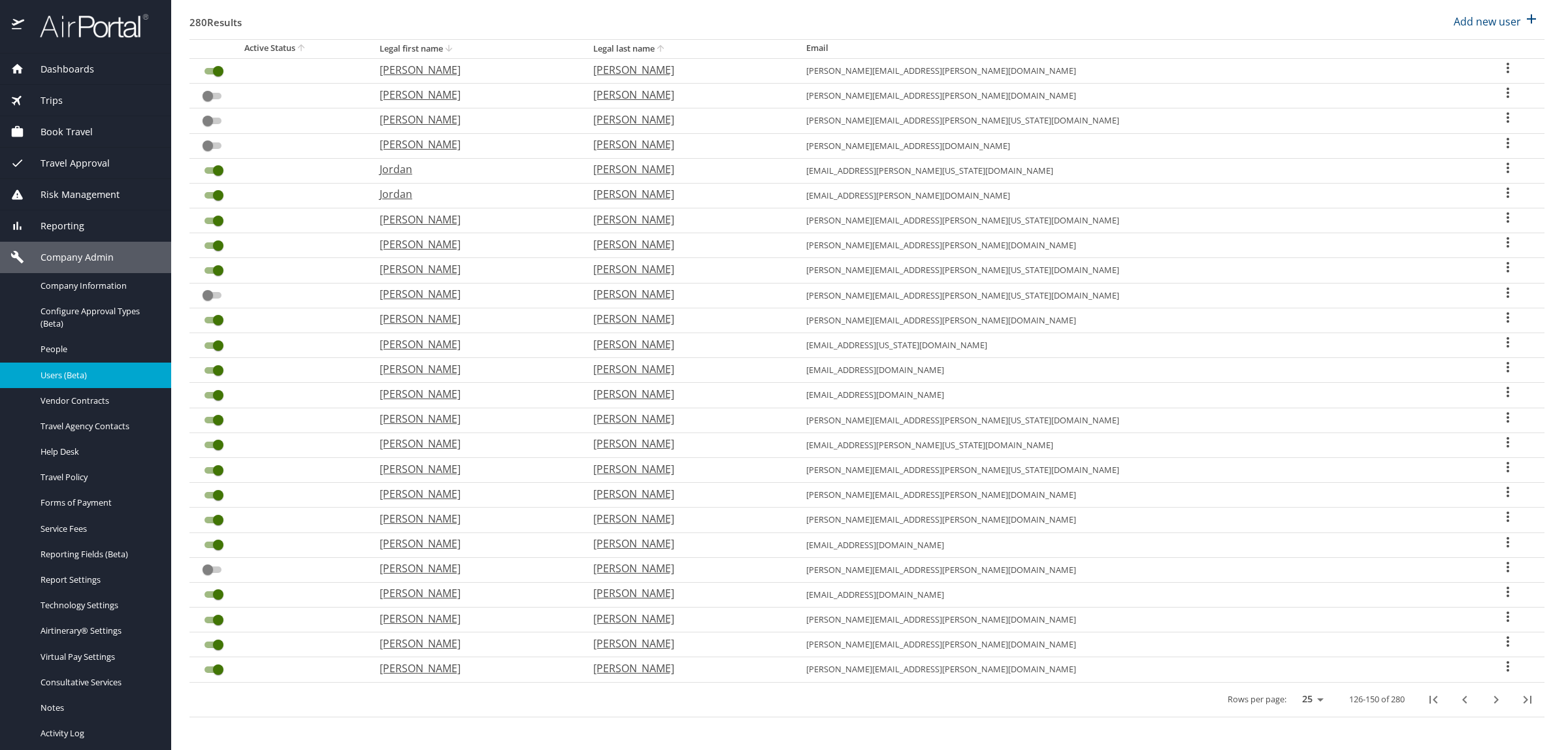
click at [1488, 700] on icon "next page" at bounding box center [1496, 700] width 16 height 16
checkbox input "false"
checkbox input "true"
checkbox input "false"
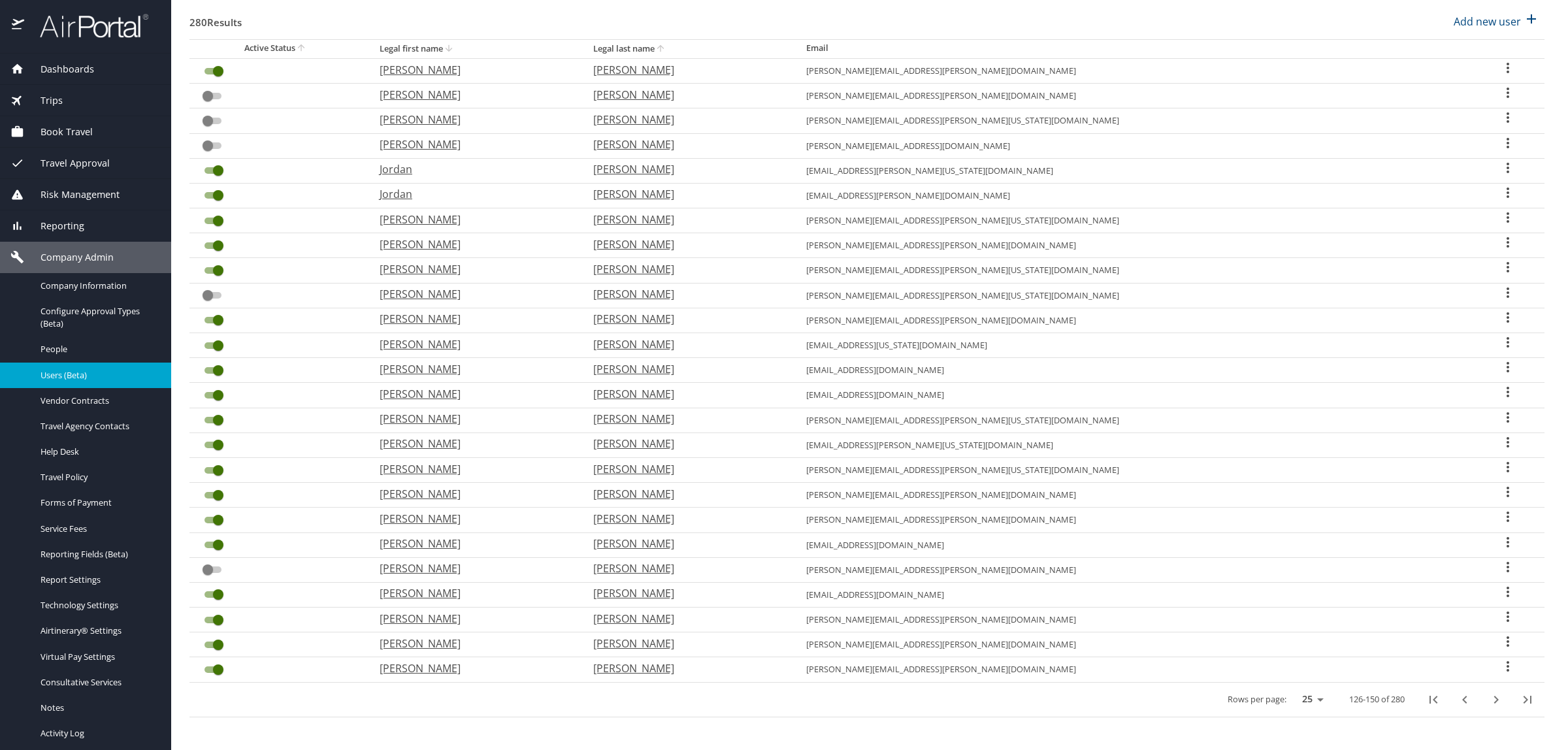
checkbox input "true"
checkbox input "false"
checkbox input "true"
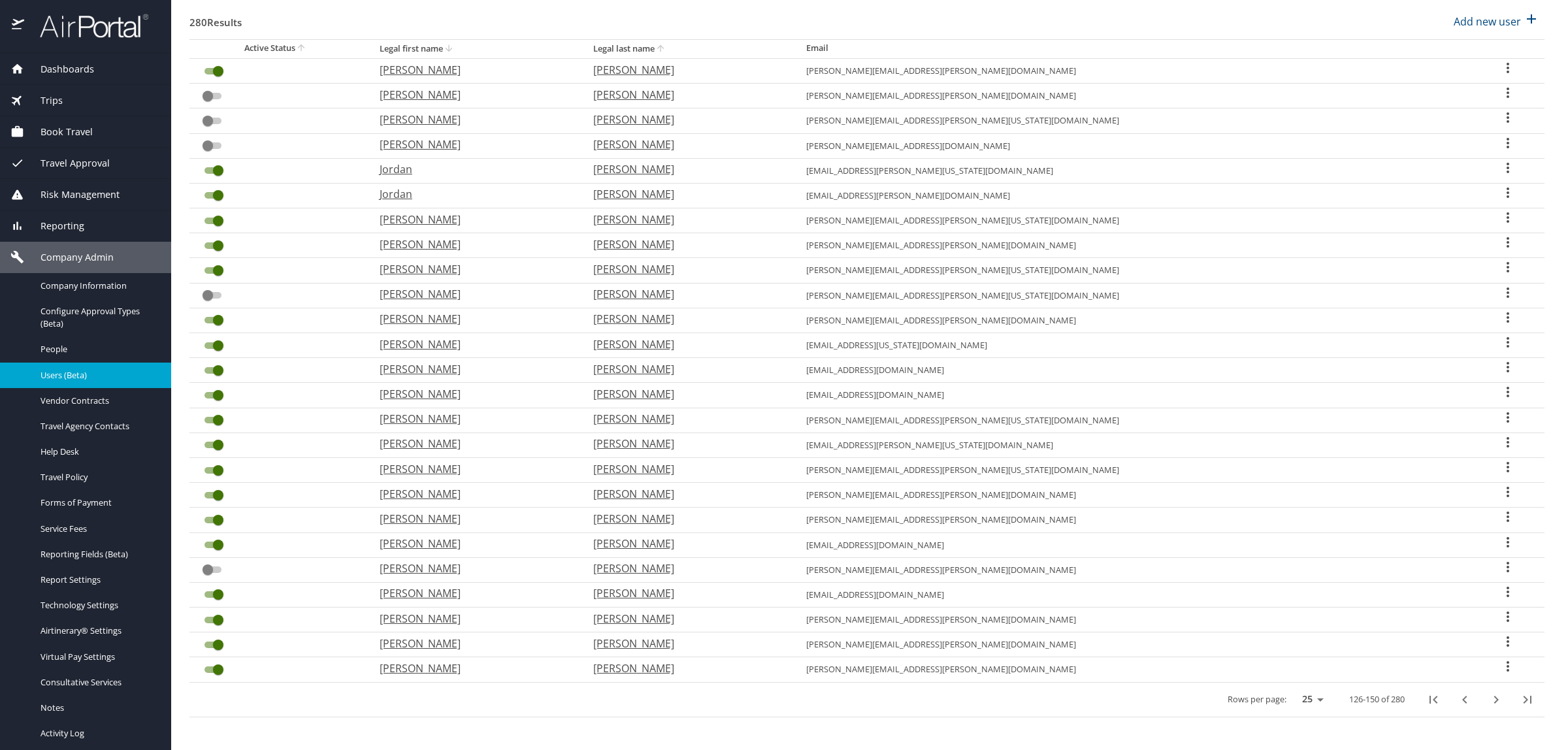
checkbox input "false"
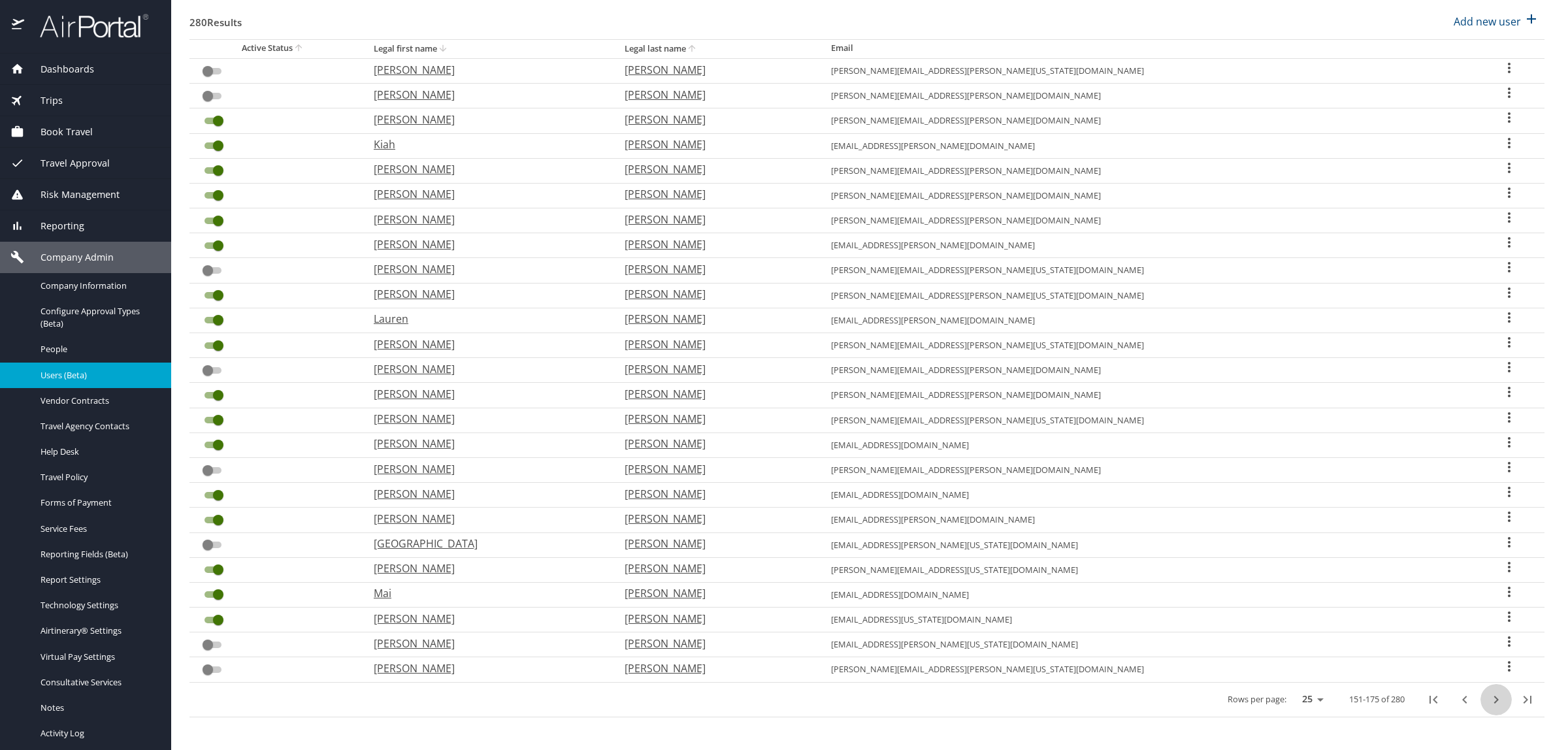
click at [1488, 700] on icon "next page" at bounding box center [1496, 700] width 16 height 16
checkbox input "true"
checkbox input "false"
checkbox input "true"
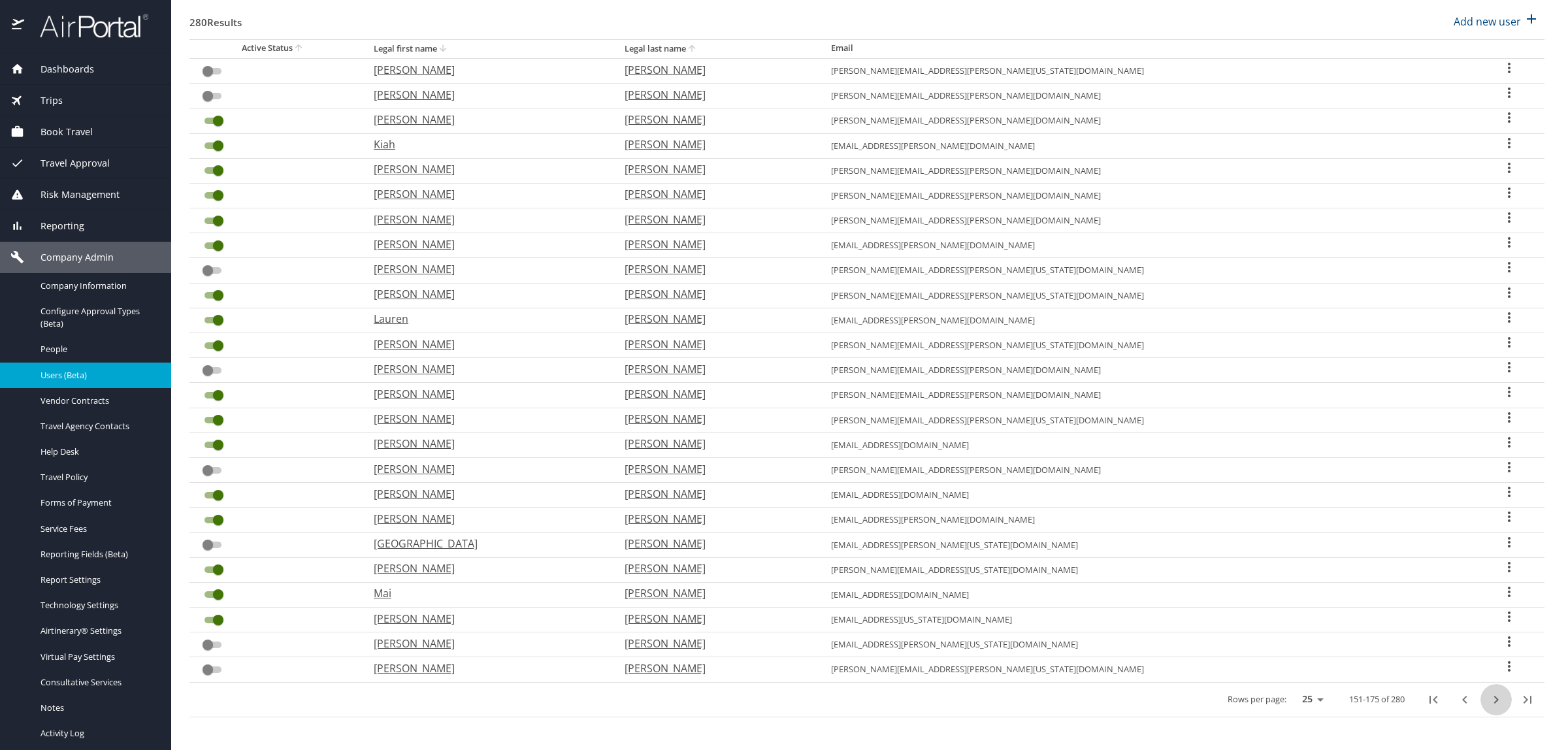
checkbox input "false"
checkbox input "true"
checkbox input "false"
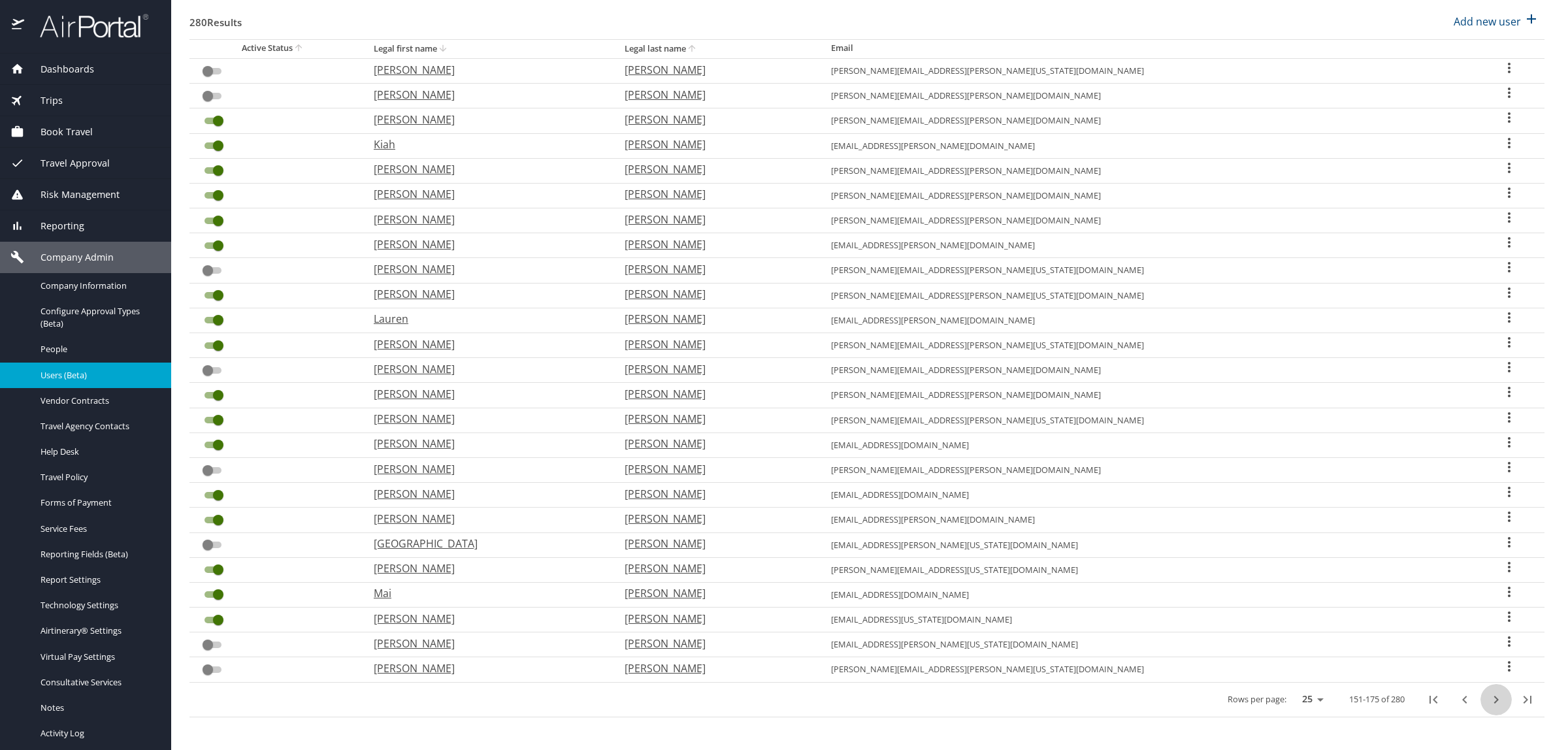
checkbox input "true"
checkbox input "false"
checkbox input "true"
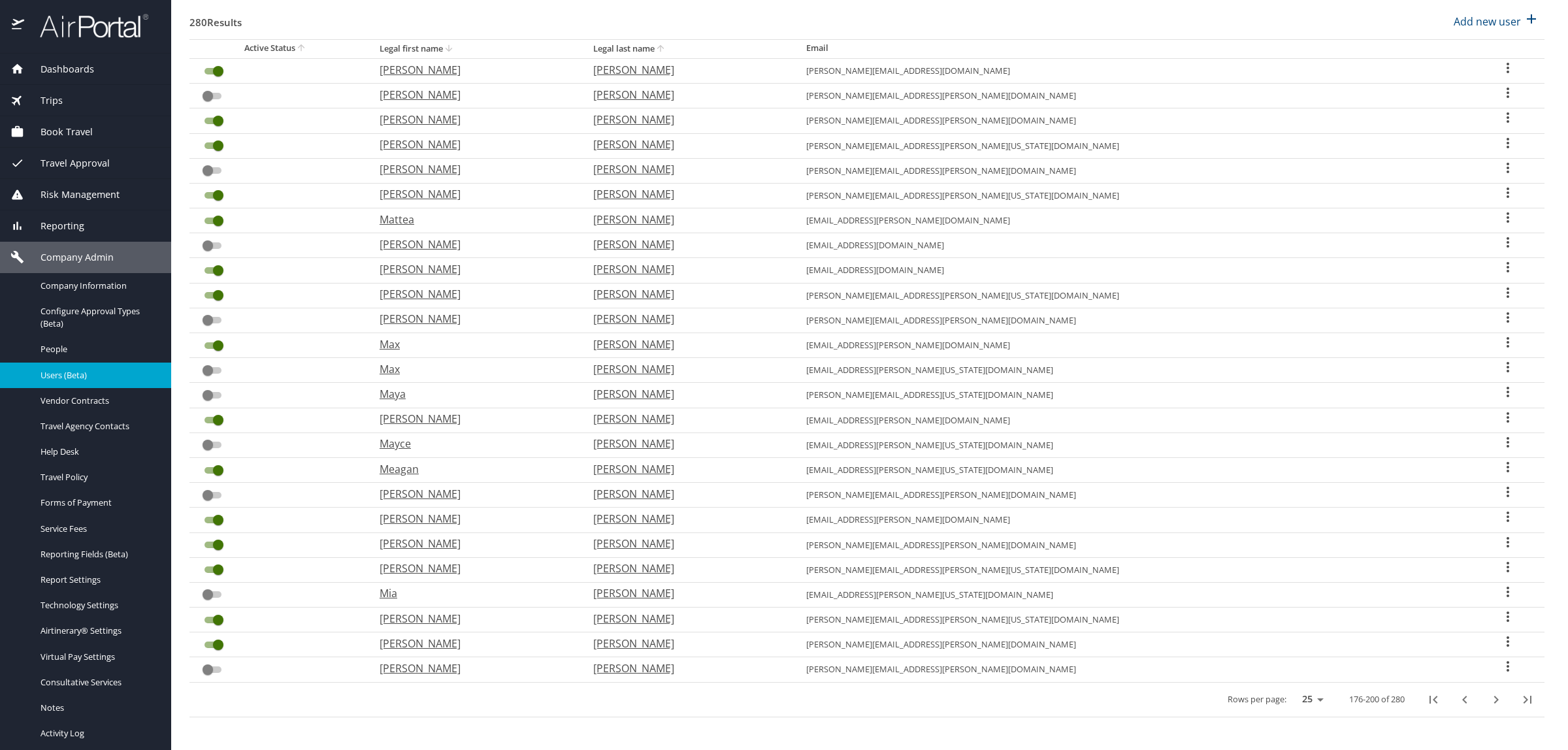
click at [1488, 700] on icon "next page" at bounding box center [1496, 700] width 16 height 16
checkbox input "true"
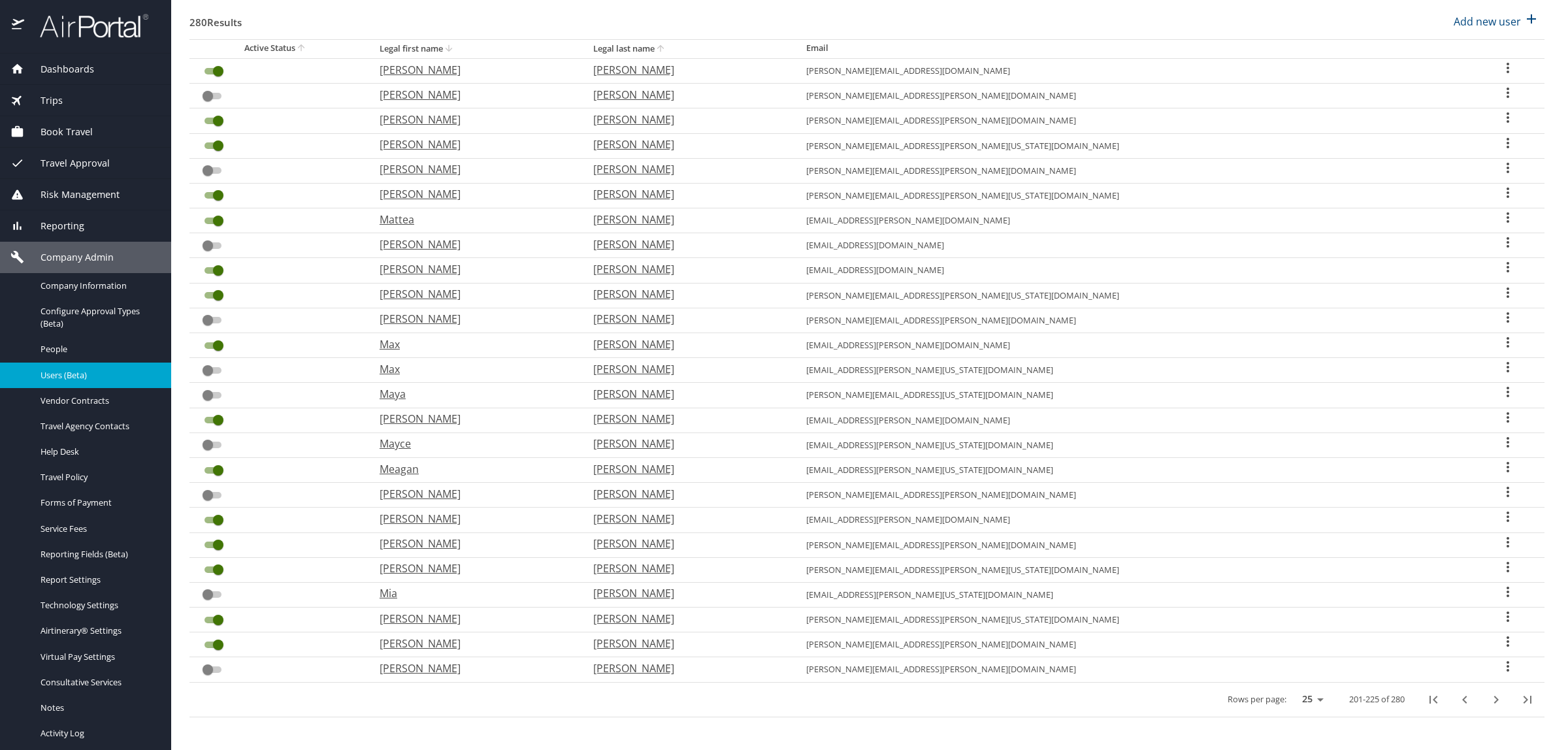
checkbox input "true"
checkbox input "false"
checkbox input "true"
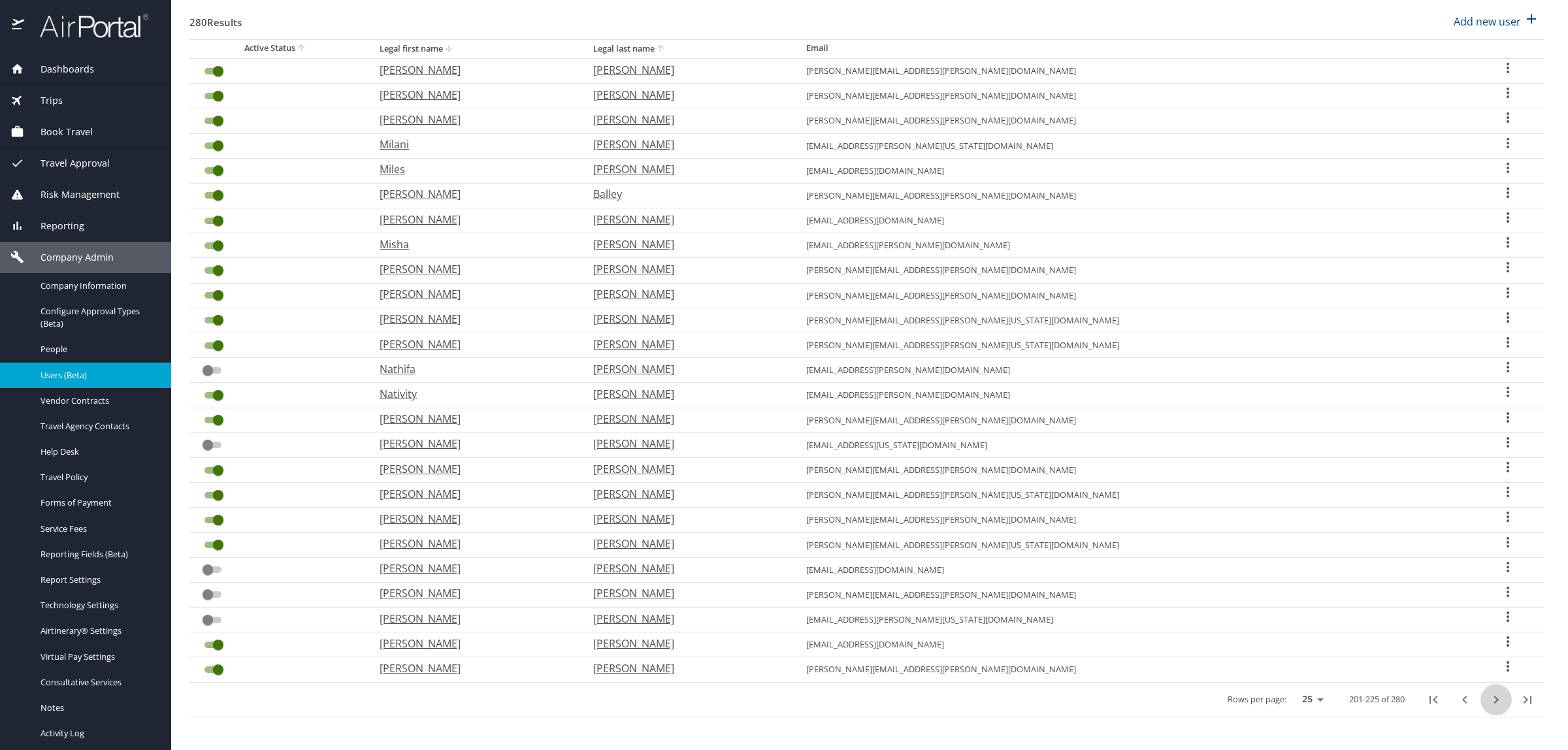
click at [1488, 700] on icon "next page" at bounding box center [1496, 700] width 16 height 16
checkbox input "false"
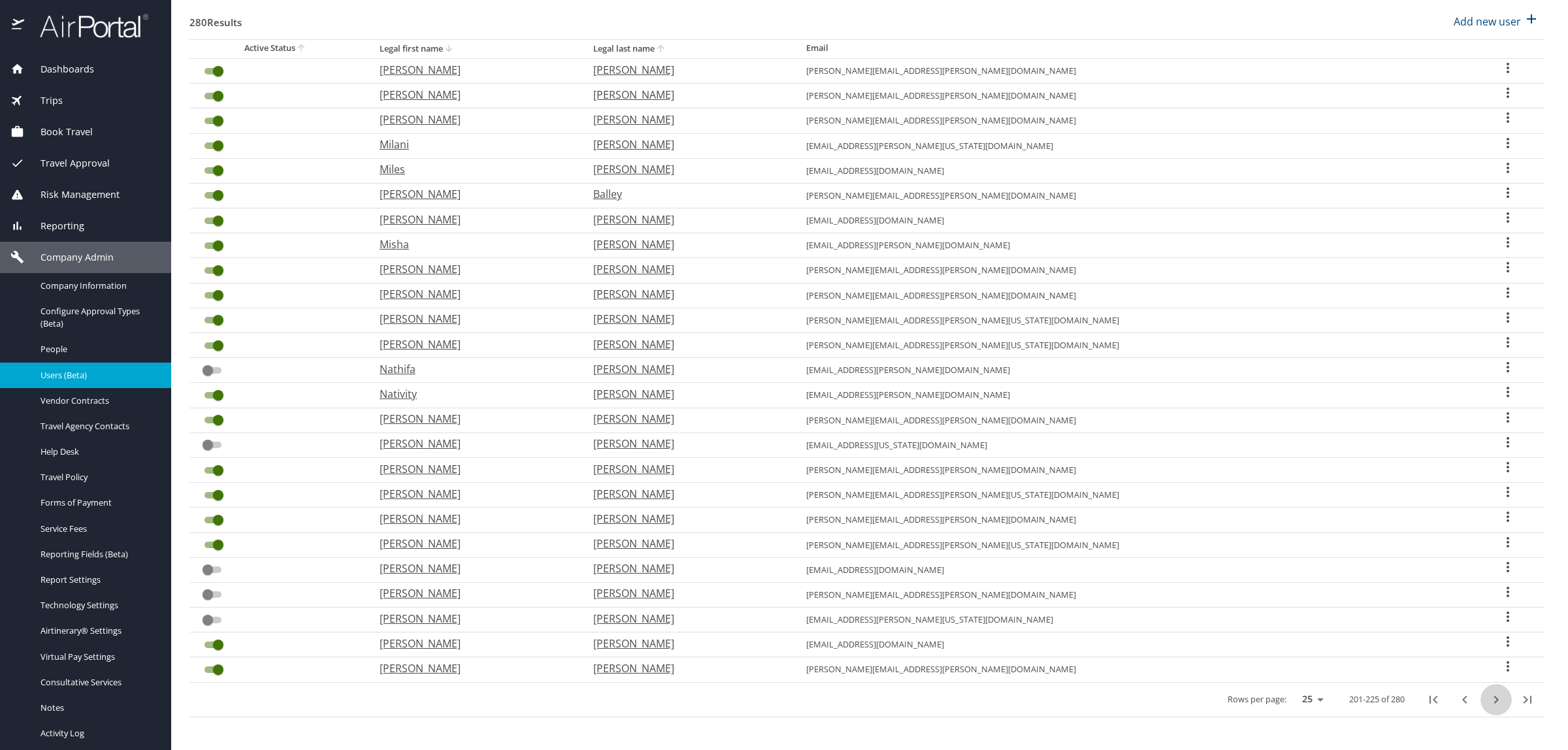
checkbox input "false"
checkbox input "true"
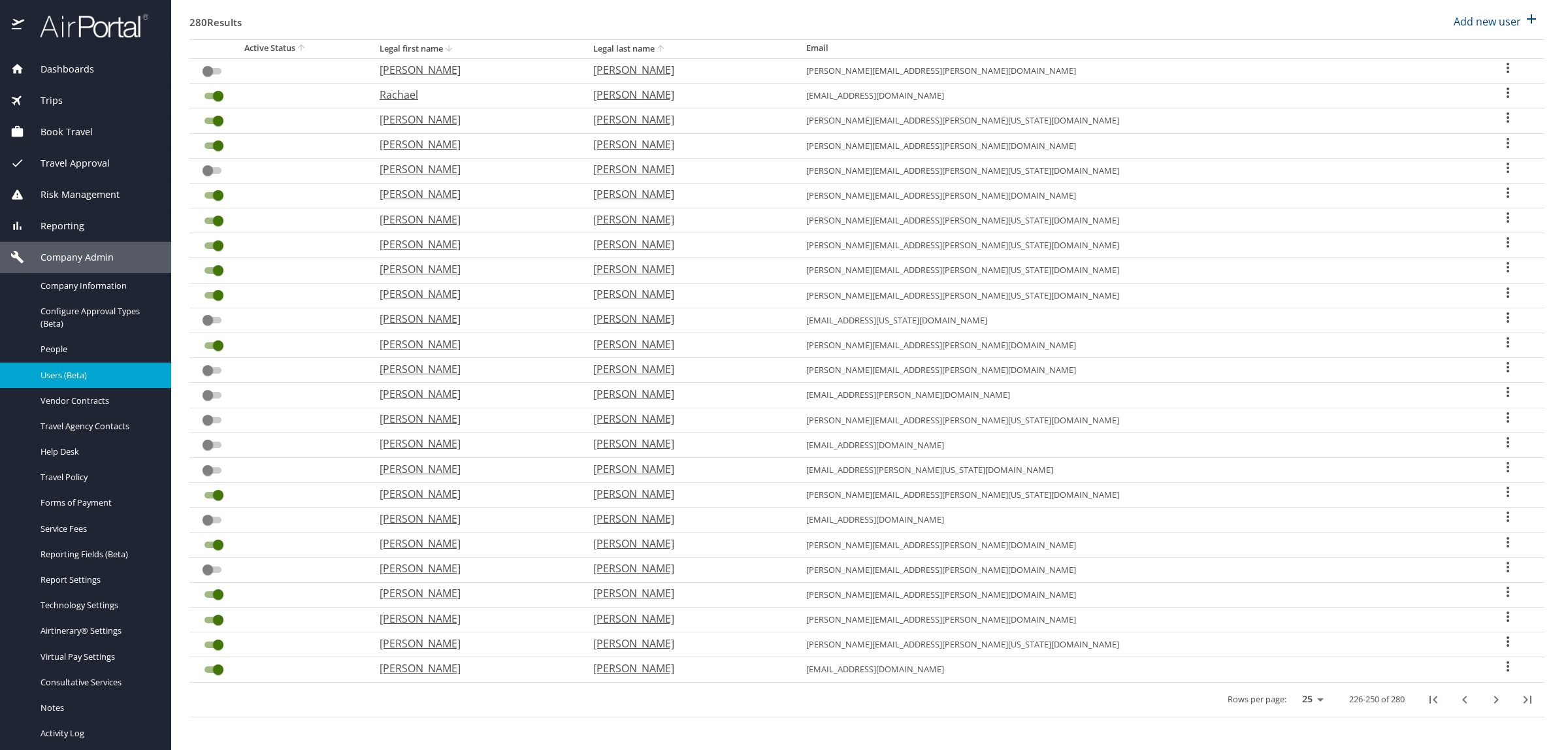
click at [1488, 700] on icon "next page" at bounding box center [1496, 700] width 16 height 16
checkbox input "true"
checkbox input "false"
checkbox input "true"
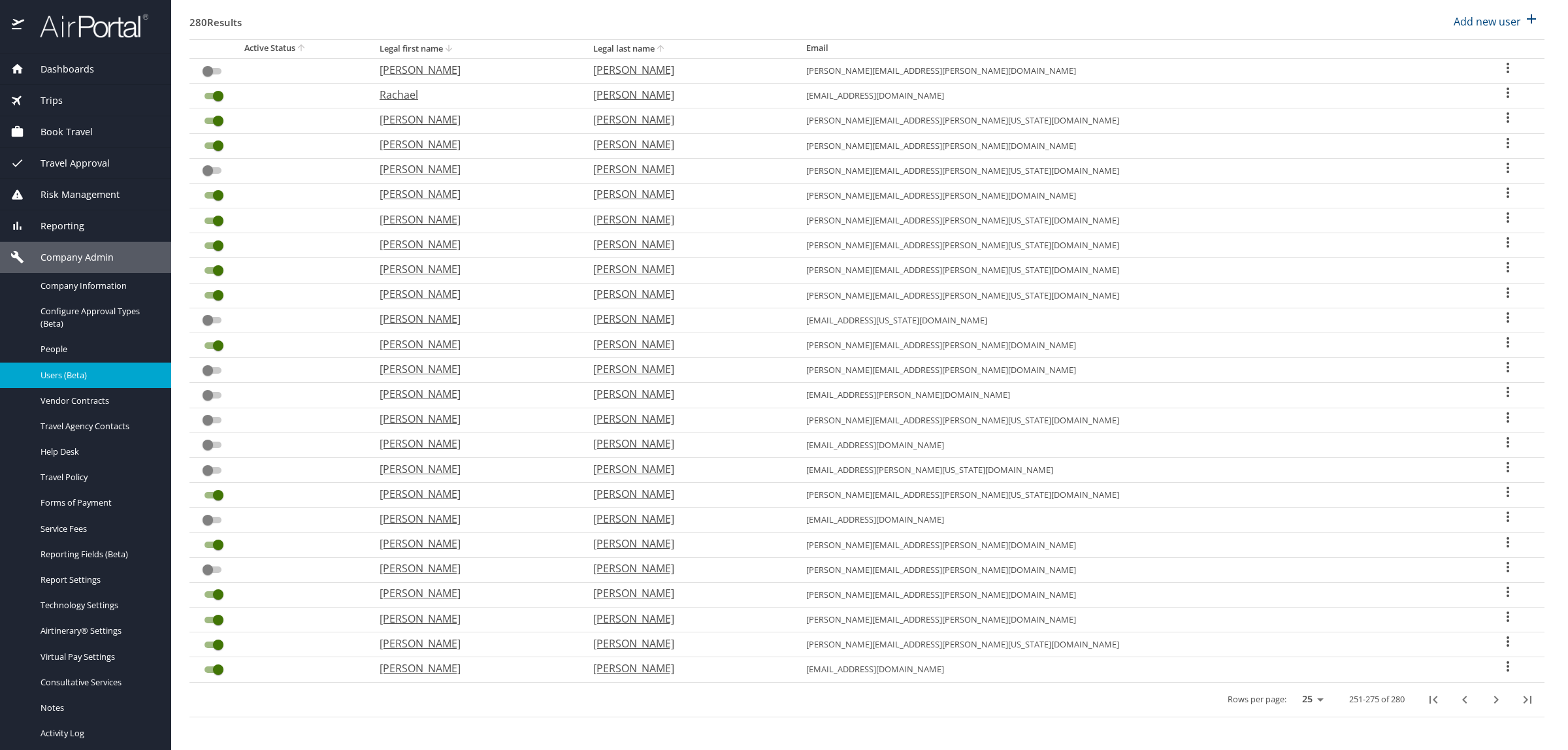
checkbox input "false"
checkbox input "true"
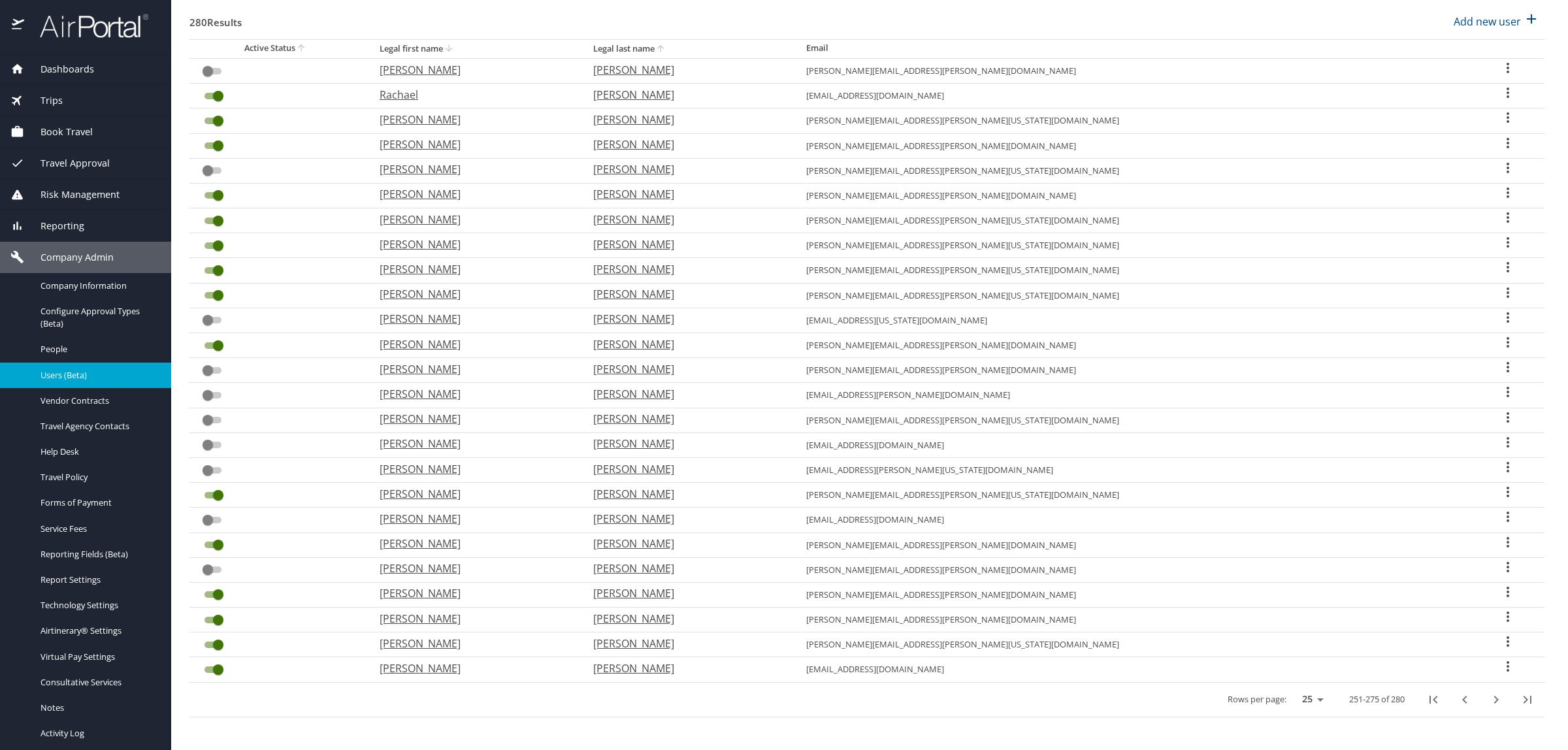
checkbox input "true"
checkbox input "false"
checkbox input "true"
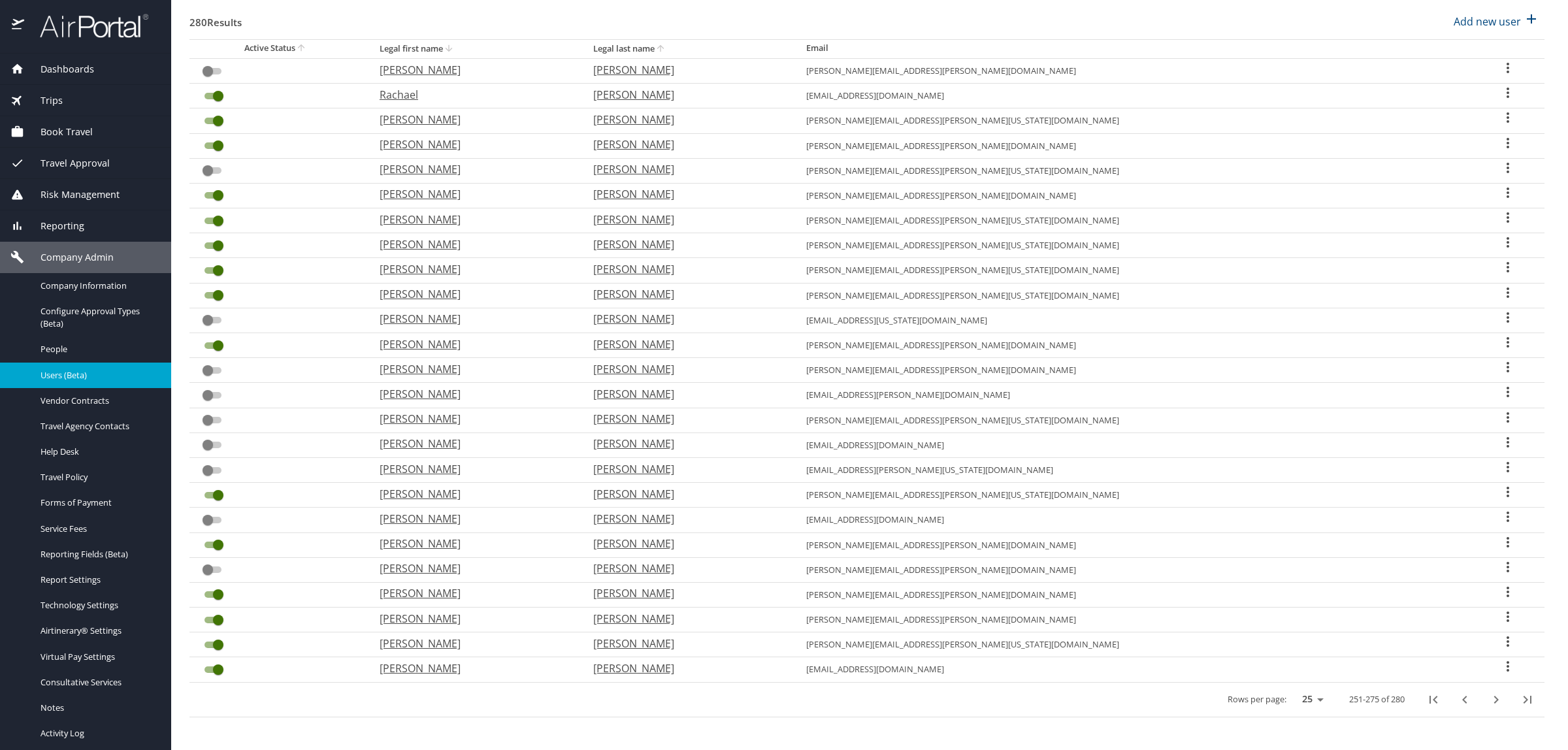
checkbox input "false"
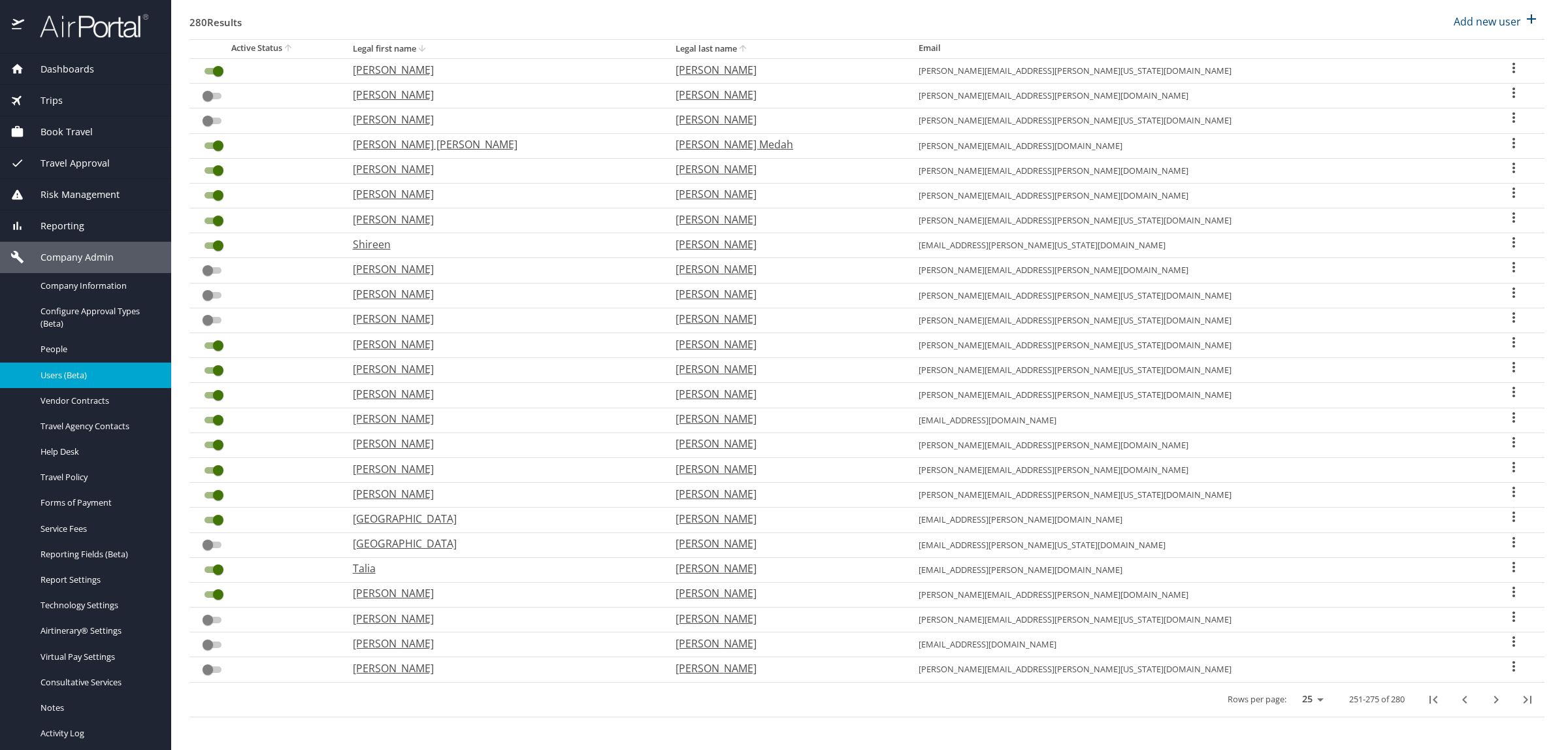
click at [731, 161] on p "Miller" at bounding box center [784, 169] width 217 height 16
select select "US"
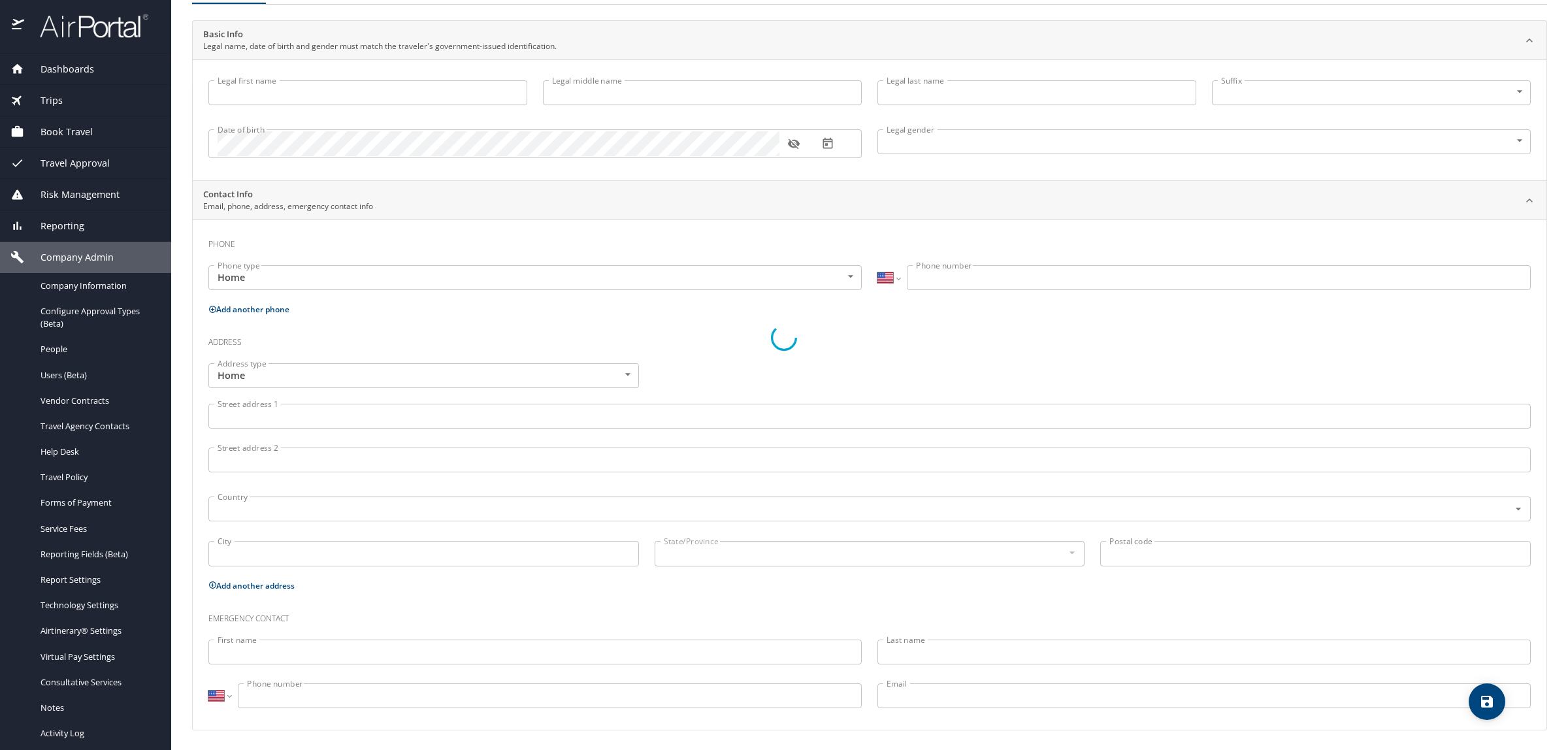
type input "Shannon"
type input "[PERSON_NAME]"
type input "Miller"
type input "Female"
select select "US"
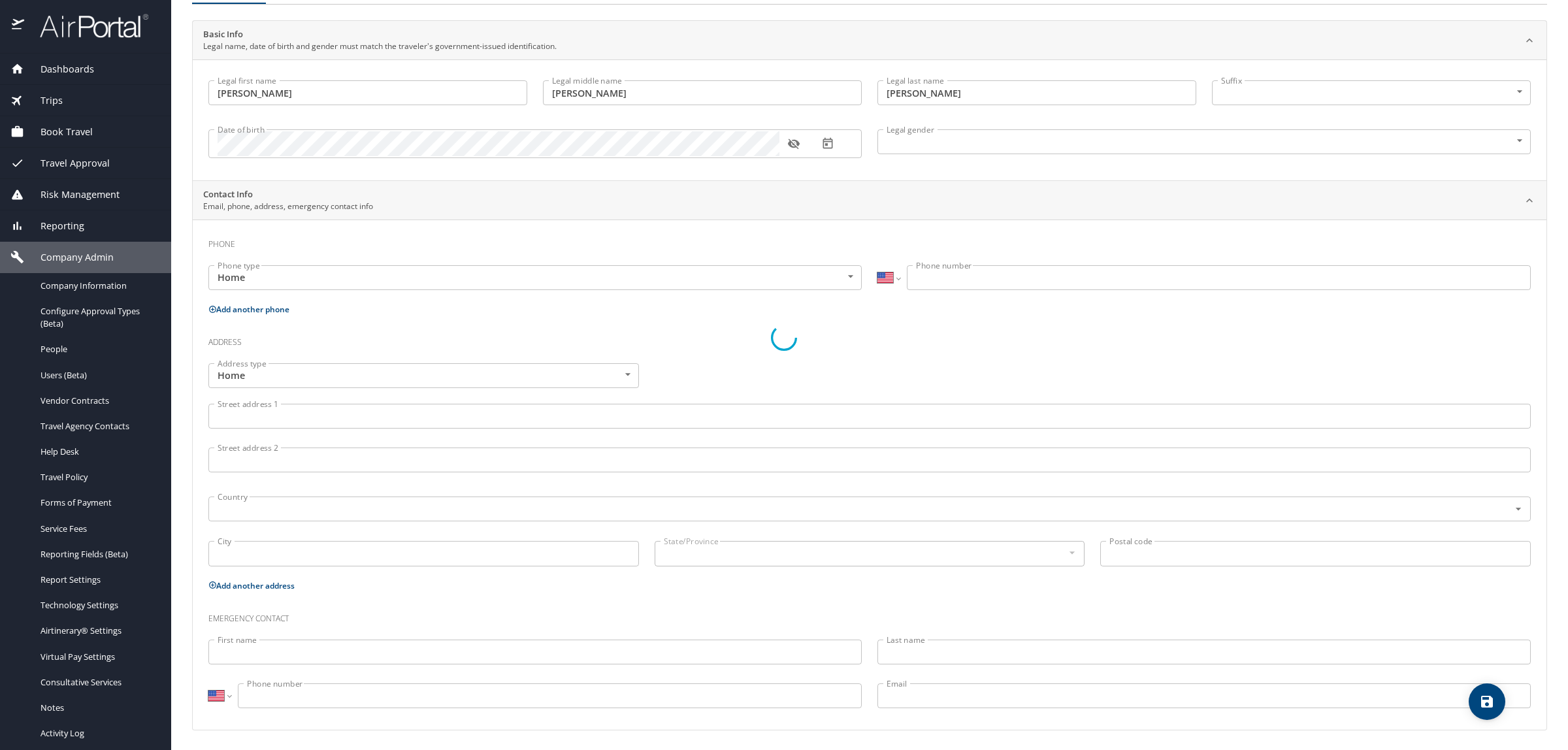
select select "US"
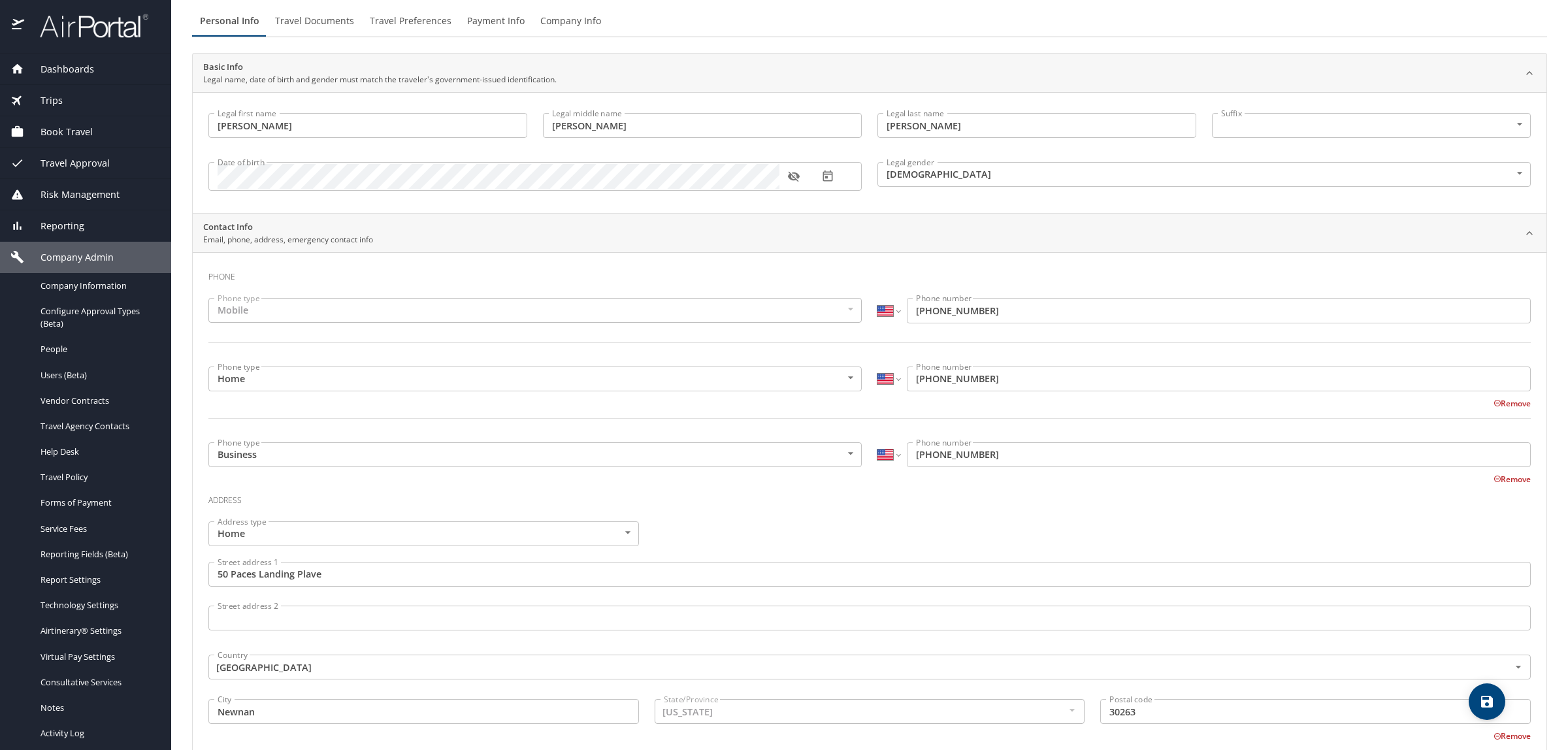
scroll to position [112, 0]
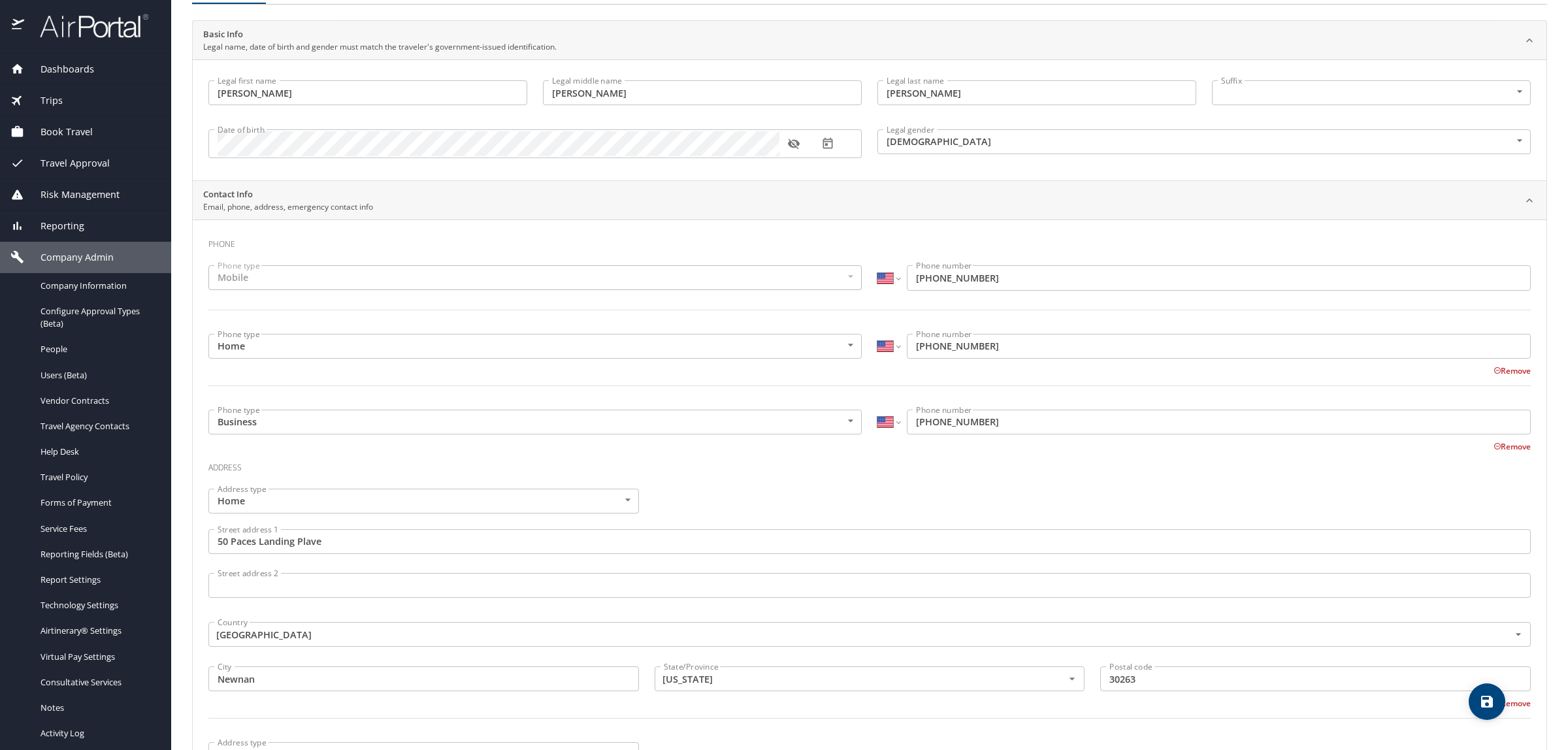
click at [792, 144] on icon "button" at bounding box center [793, 143] width 13 height 13
click at [96, 279] on div "Company Information" at bounding box center [86, 285] width 151 height 15
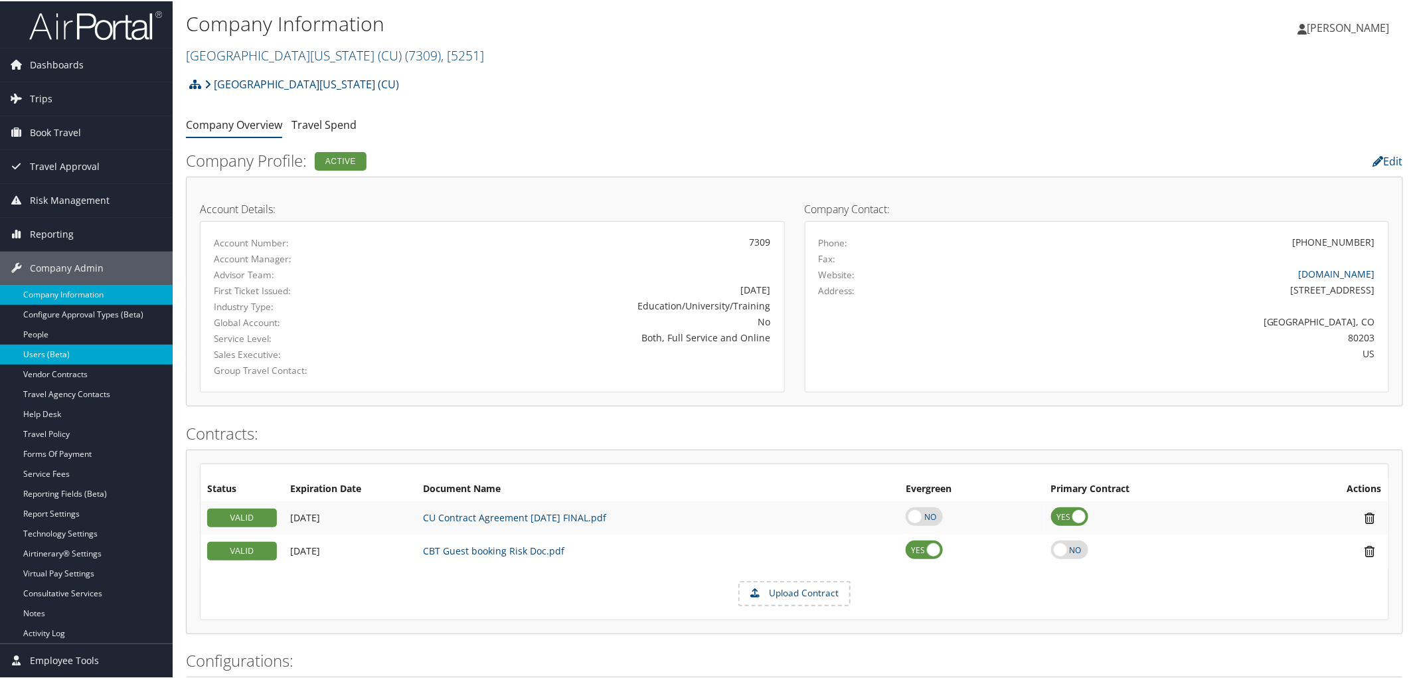
click at [51, 357] on link "Users (Beta)" at bounding box center [86, 353] width 173 height 20
